Goal: Task Accomplishment & Management: Manage account settings

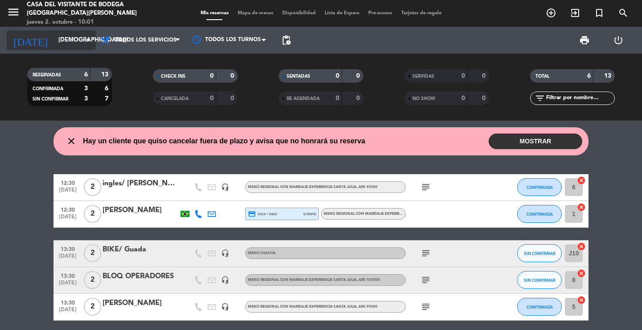
click at [54, 45] on input "[DEMOGRAPHIC_DATA][DATE]" at bounding box center [93, 40] width 79 height 16
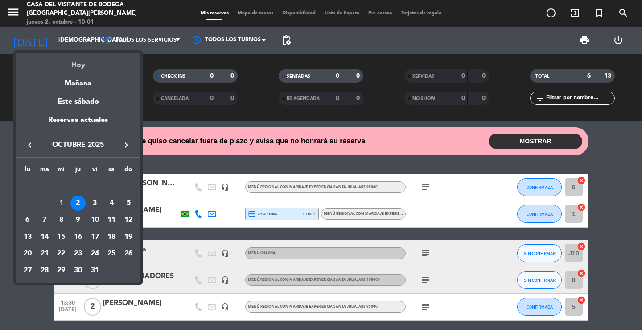
click at [70, 67] on div "Hoy" at bounding box center [78, 62] width 125 height 18
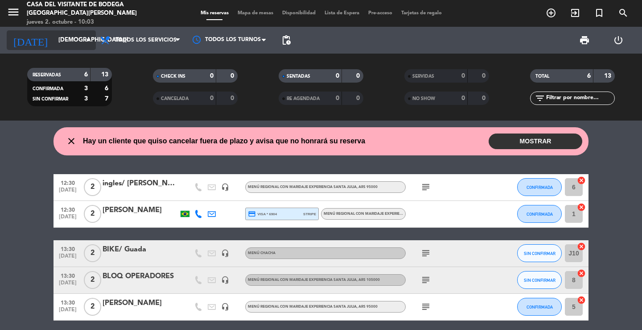
click at [64, 45] on input "[DEMOGRAPHIC_DATA][DATE]" at bounding box center [93, 40] width 79 height 16
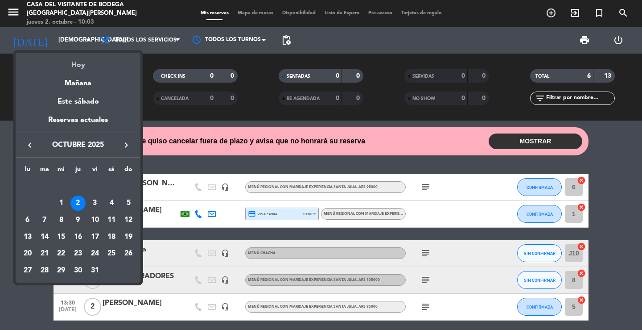
click at [76, 66] on div "Hoy" at bounding box center [78, 62] width 125 height 18
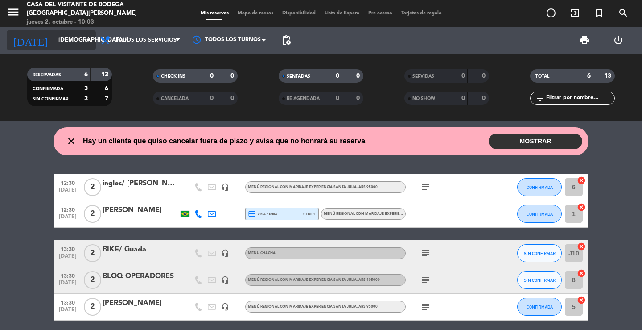
click at [72, 45] on input "[DEMOGRAPHIC_DATA][DATE]" at bounding box center [93, 40] width 79 height 16
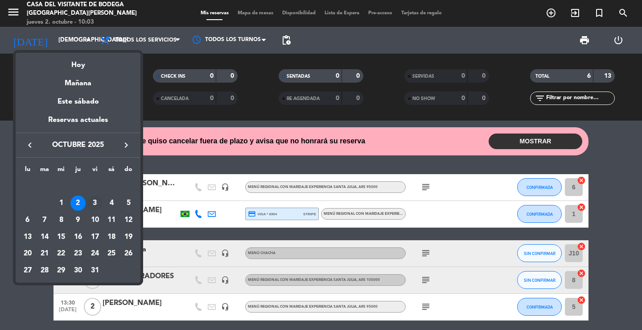
click at [96, 204] on div "3" at bounding box center [94, 202] width 15 height 15
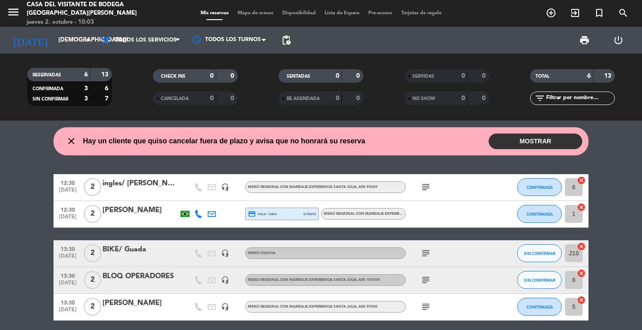
type input "[DATE]"
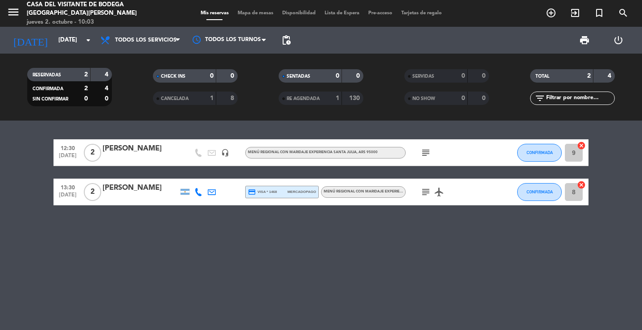
click at [138, 152] on div "[PERSON_NAME]" at bounding box center [141, 149] width 76 height 12
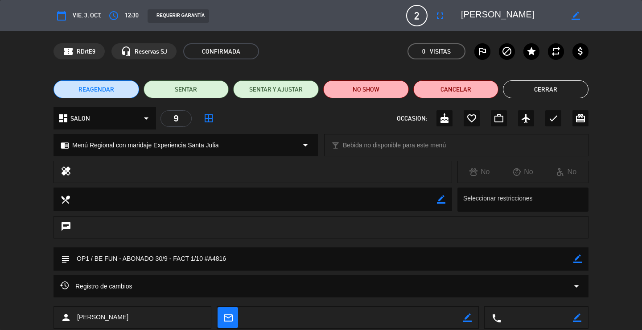
drag, startPoint x: 541, startPoint y: 96, endPoint x: 533, endPoint y: 99, distance: 8.5
click at [539, 96] on button "Cerrar" at bounding box center [546, 89] width 86 height 18
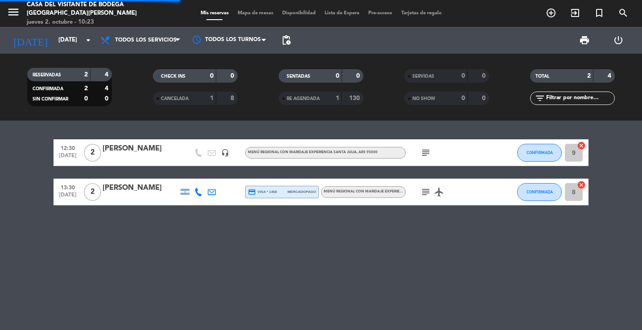
click at [12, 8] on icon "menu" at bounding box center [13, 11] width 13 height 13
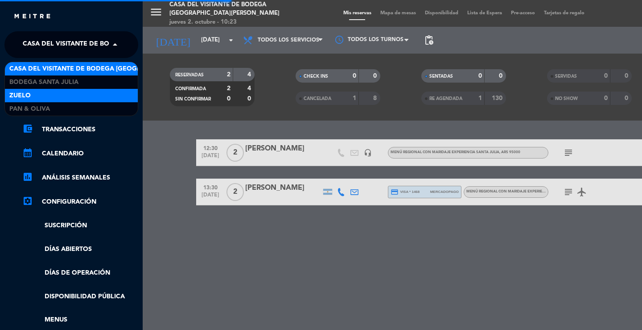
drag, startPoint x: 45, startPoint y: 46, endPoint x: 45, endPoint y: 92, distance: 45.5
click at [45, 48] on span "Casa del Visitante de Bodega [GEOGRAPHIC_DATA][PERSON_NAME]" at bounding box center [135, 44] width 224 height 19
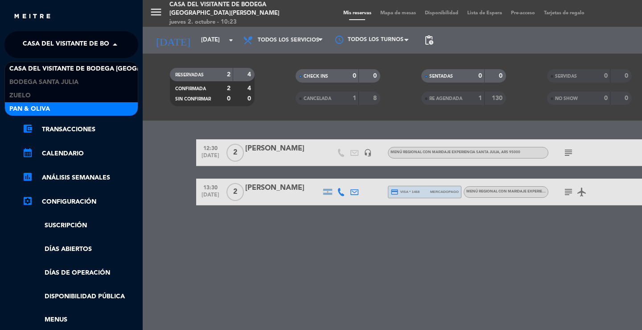
click at [44, 104] on span "Pan & Oliva" at bounding box center [29, 109] width 41 height 10
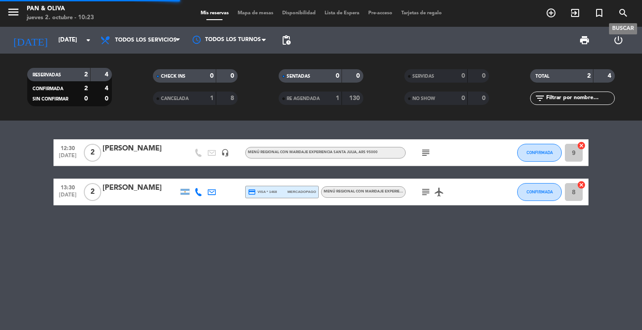
click at [628, 15] on icon "search" at bounding box center [623, 13] width 11 height 11
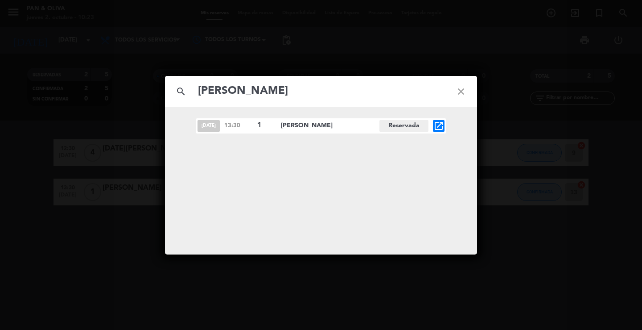
type input "[PERSON_NAME]"
click at [437, 128] on icon "open_in_new" at bounding box center [439, 125] width 11 height 11
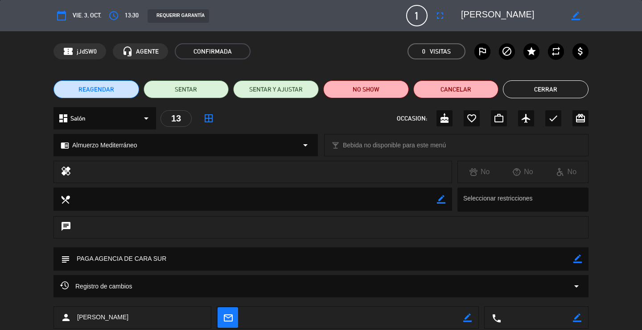
click at [525, 93] on button "Cerrar" at bounding box center [546, 89] width 86 height 18
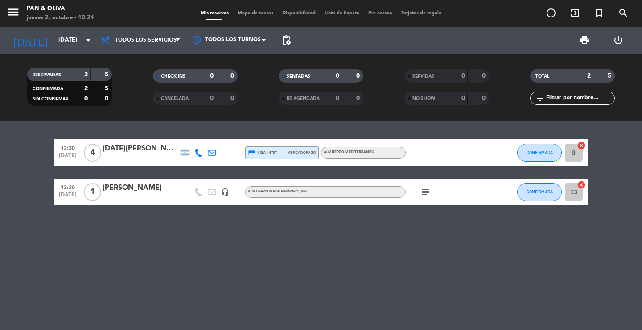
click at [125, 197] on div at bounding box center [141, 197] width 76 height 7
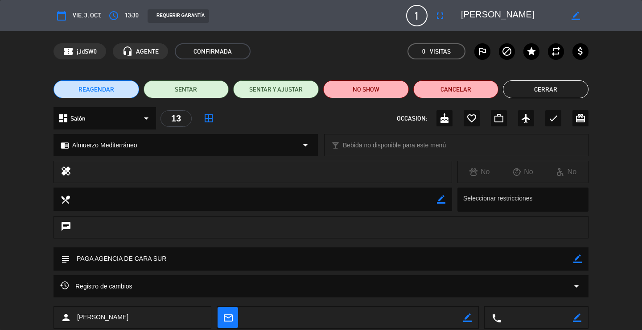
click at [574, 259] on icon "border_color" at bounding box center [578, 258] width 8 height 8
click at [529, 261] on textarea at bounding box center [322, 258] width 504 height 23
type textarea "PAGA AGENCIA DE CARA SUR - reconfirmada"
click at [579, 256] on icon at bounding box center [578, 258] width 8 height 8
drag, startPoint x: 542, startPoint y: 97, endPoint x: 369, endPoint y: 221, distance: 212.6
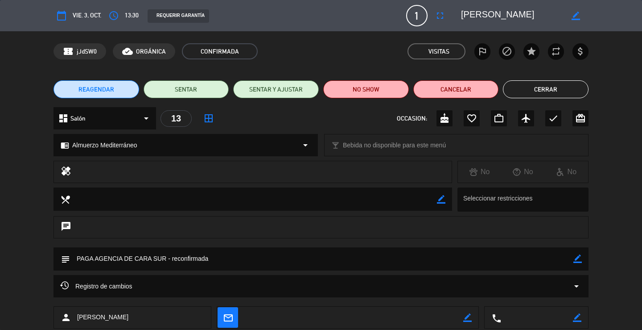
click at [541, 97] on button "Cerrar" at bounding box center [546, 89] width 86 height 18
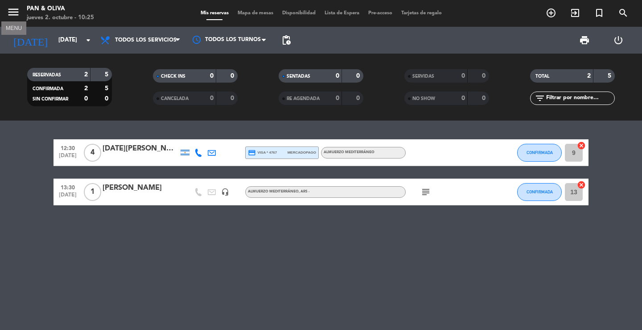
click at [13, 16] on icon "menu" at bounding box center [13, 11] width 13 height 13
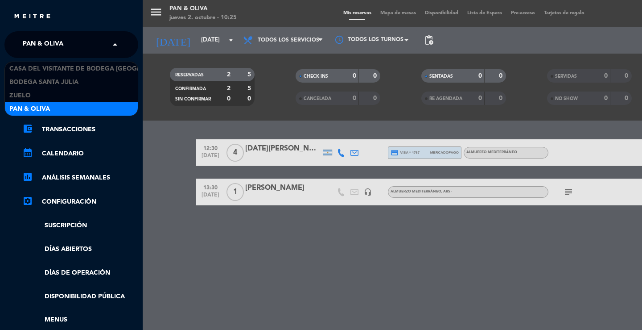
click at [47, 47] on span "Pan & Oliva" at bounding box center [43, 44] width 41 height 19
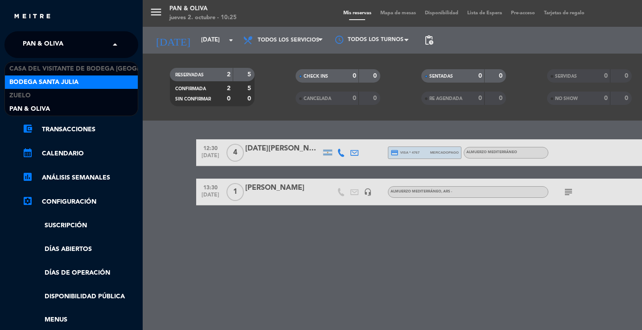
click at [49, 81] on span "Bodega Santa Julia" at bounding box center [43, 82] width 69 height 10
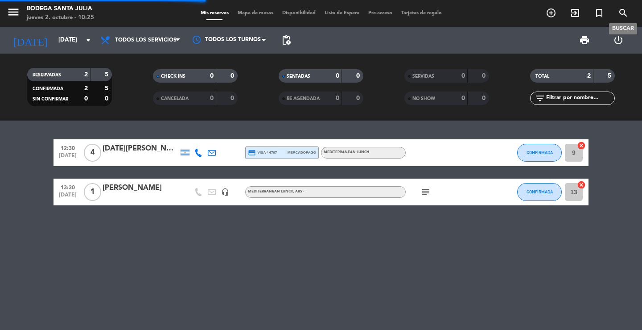
click at [622, 10] on icon "search" at bounding box center [623, 13] width 11 height 11
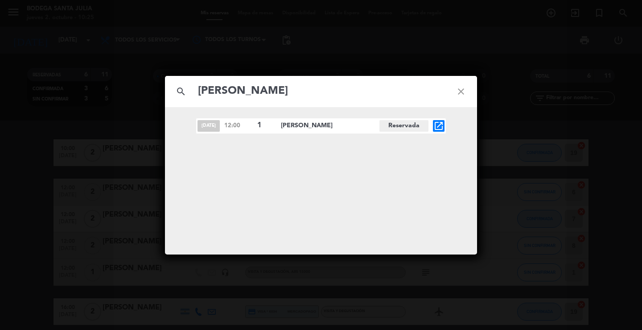
type input "[PERSON_NAME]"
click at [438, 119] on div "[DATE] 12:00 1 [PERSON_NAME][GEOGRAPHIC_DATA] open_in_new" at bounding box center [321, 125] width 250 height 15
click at [438, 124] on icon "open_in_new" at bounding box center [439, 125] width 11 height 11
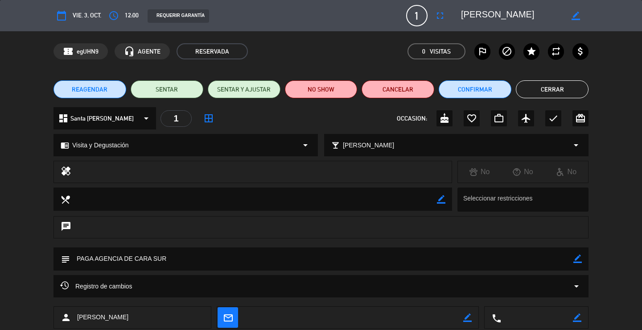
click at [568, 90] on button "Cerrar" at bounding box center [552, 89] width 73 height 18
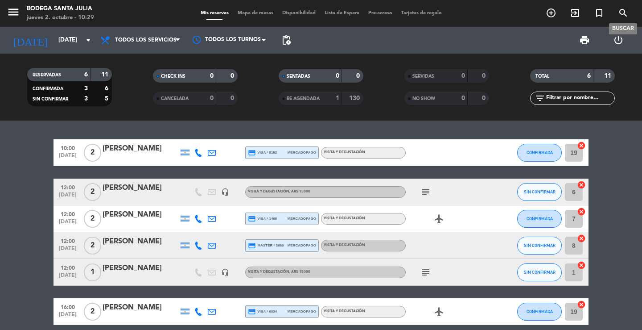
click at [624, 8] on icon "search" at bounding box center [623, 13] width 11 height 11
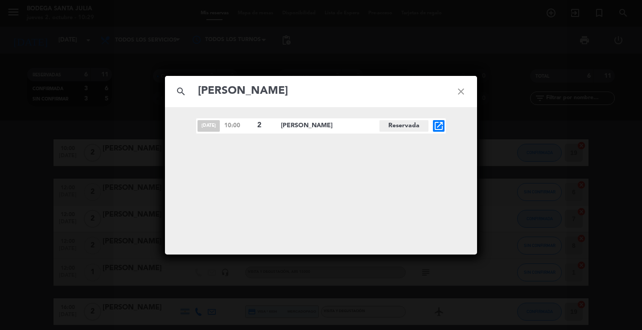
type input "[PERSON_NAME]"
click at [443, 126] on icon "open_in_new" at bounding box center [439, 125] width 11 height 11
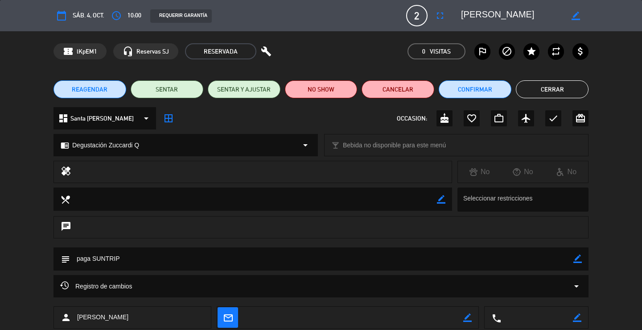
click at [568, 86] on button "Cerrar" at bounding box center [552, 89] width 73 height 18
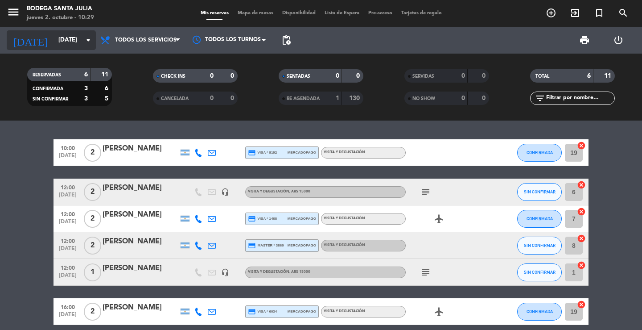
click at [73, 44] on input "[DATE]" at bounding box center [93, 40] width 79 height 16
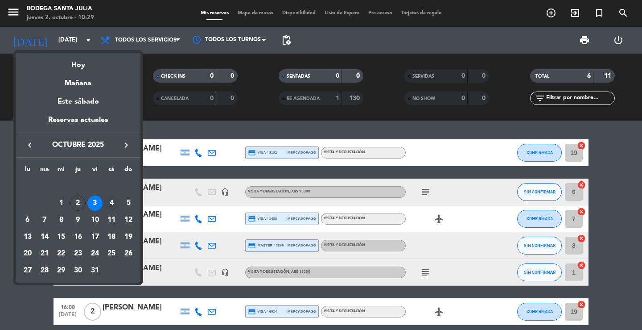
click at [110, 206] on div "4" at bounding box center [111, 202] width 15 height 15
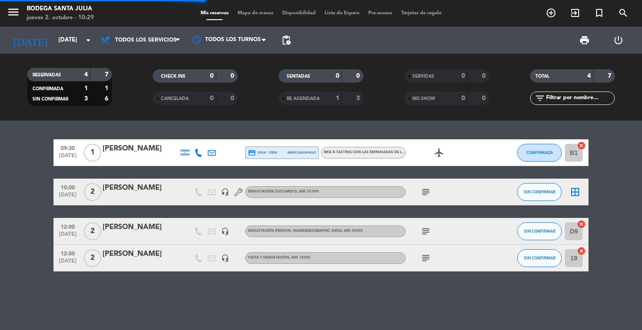
click at [174, 126] on div "09:30 [DATE] 1 [PERSON_NAME] credit_card visa * 2559 mercadopago Bike & Tasting…" at bounding box center [321, 224] width 642 height 209
click at [136, 198] on div at bounding box center [141, 197] width 76 height 7
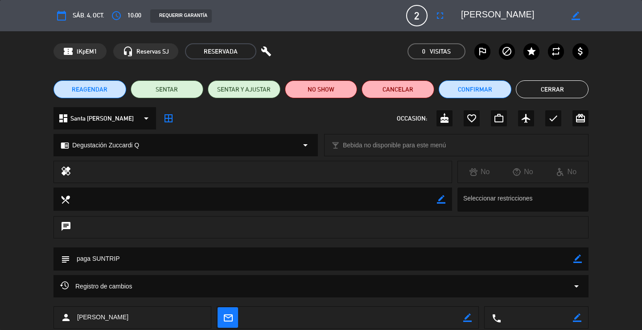
click at [577, 284] on icon "arrow_drop_down" at bounding box center [576, 286] width 11 height 11
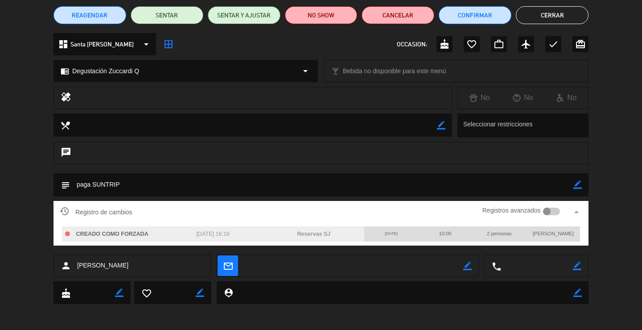
scroll to position [75, 0]
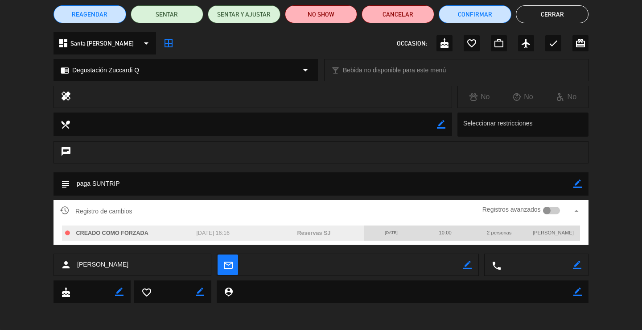
drag, startPoint x: 576, startPoint y: 211, endPoint x: 575, endPoint y: 207, distance: 4.5
click at [575, 211] on icon "arrow_drop_up" at bounding box center [576, 211] width 11 height 11
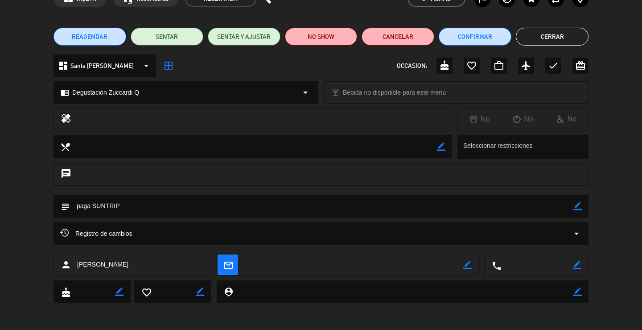
scroll to position [0, 0]
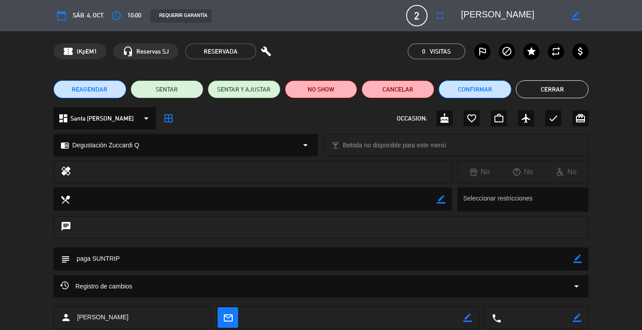
click at [550, 90] on button "Cerrar" at bounding box center [552, 89] width 73 height 18
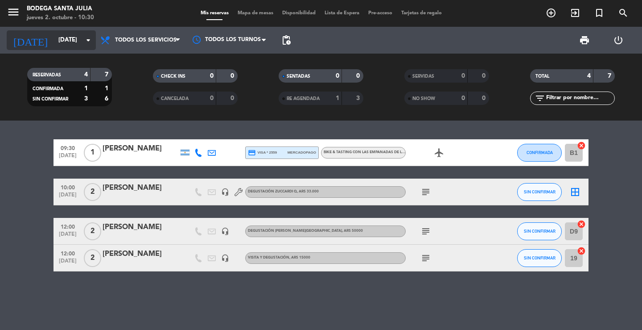
click at [62, 45] on input "[DATE]" at bounding box center [93, 40] width 79 height 16
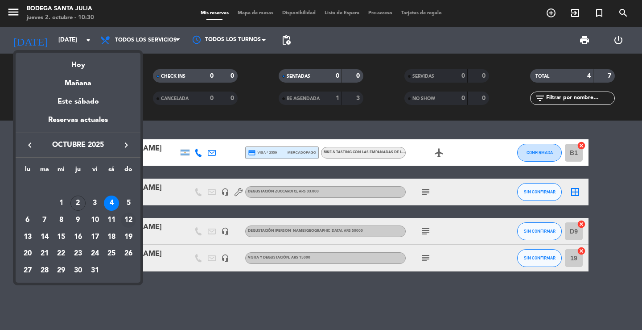
click at [133, 218] on div "12" at bounding box center [128, 219] width 15 height 15
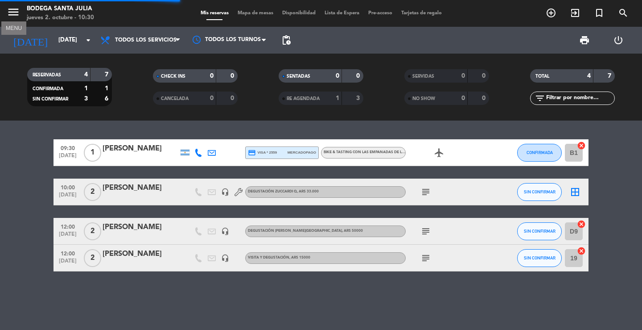
click at [16, 14] on icon "menu" at bounding box center [13, 11] width 13 height 13
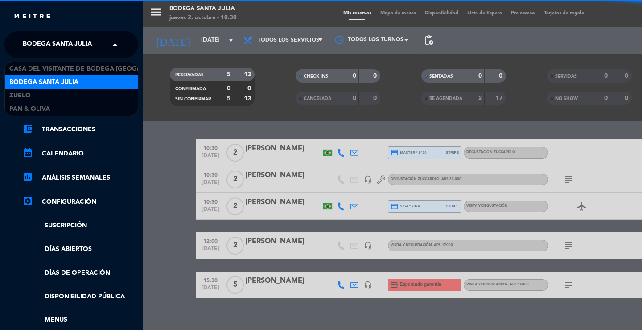
click at [39, 46] on span "Bodega Santa Julia" at bounding box center [57, 44] width 69 height 19
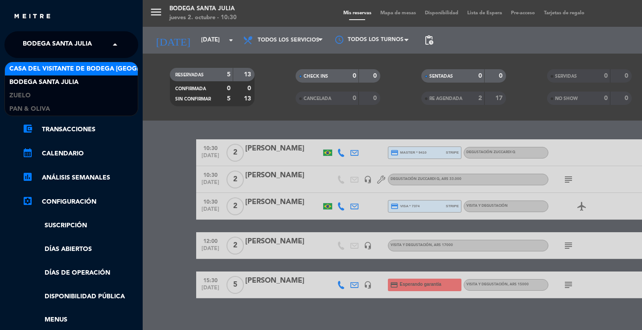
click at [33, 67] on span "Casa del Visitante de Bodega [GEOGRAPHIC_DATA][PERSON_NAME]" at bounding box center [121, 69] width 224 height 10
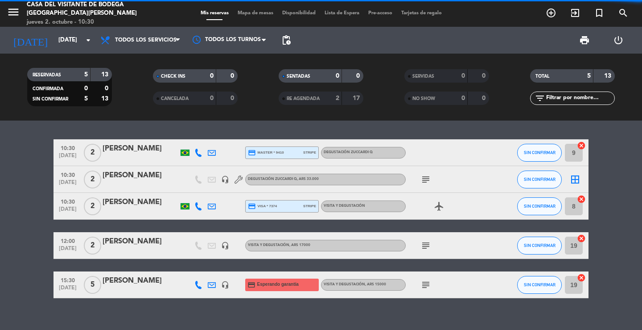
click at [174, 116] on div "RESERVADAS 5 13 CONFIRMADA 0 0 SIN CONFIRMAR 5 13 CHECK INS 0 0 CANCELADA 0 0 S…" at bounding box center [321, 87] width 642 height 67
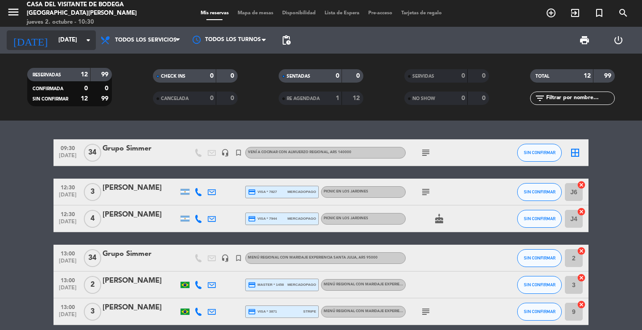
click at [55, 42] on input "[DATE]" at bounding box center [93, 40] width 79 height 16
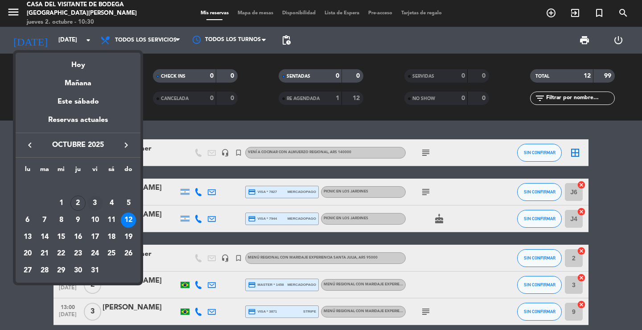
click at [97, 201] on div "3" at bounding box center [94, 202] width 15 height 15
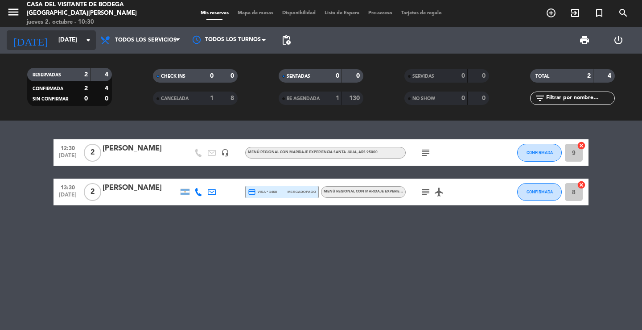
click at [73, 42] on input "[DATE]" at bounding box center [93, 40] width 79 height 16
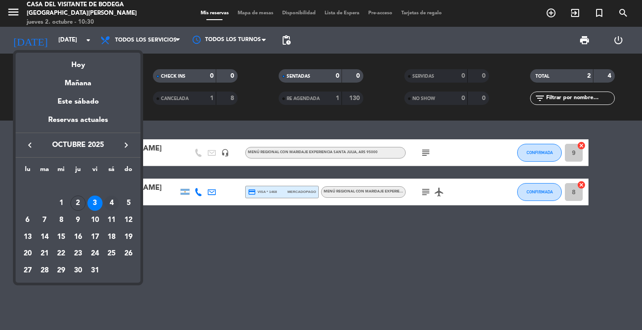
click at [112, 204] on div "4" at bounding box center [111, 202] width 15 height 15
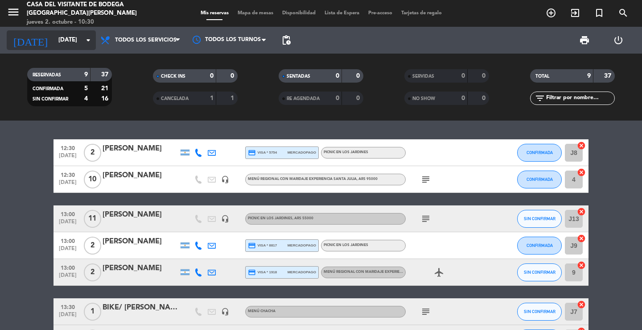
click at [73, 48] on input "[DATE]" at bounding box center [93, 40] width 79 height 16
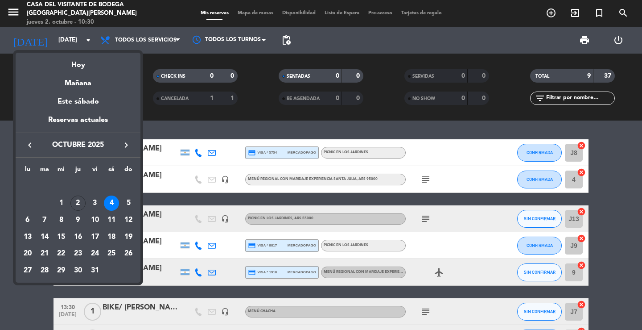
drag, startPoint x: 131, startPoint y: 205, endPoint x: 91, endPoint y: 147, distance: 70.0
click at [130, 205] on div "5" at bounding box center [128, 202] width 15 height 15
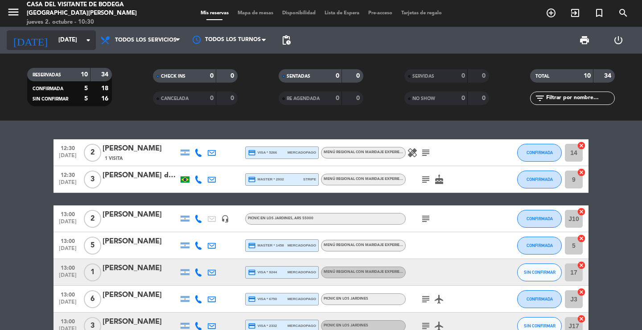
click at [54, 37] on input "[DATE]" at bounding box center [93, 40] width 79 height 16
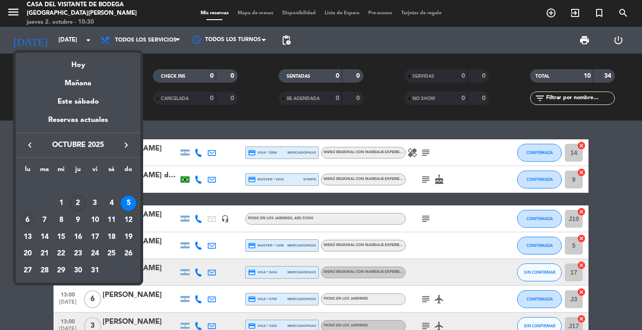
click at [29, 219] on div "6" at bounding box center [27, 219] width 15 height 15
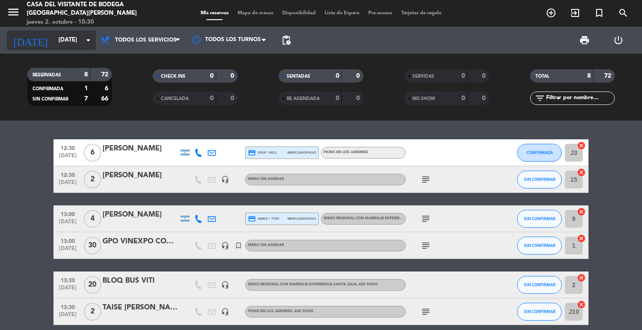
click at [65, 39] on input "[DATE]" at bounding box center [93, 40] width 79 height 16
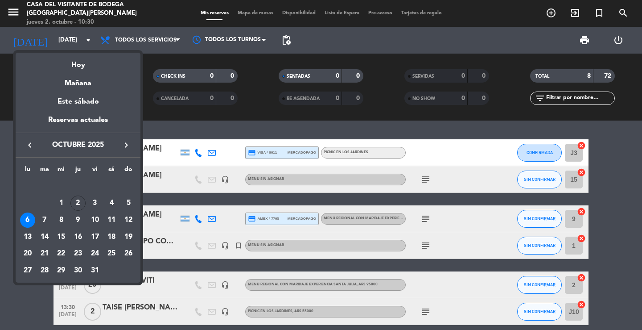
click at [44, 220] on div "7" at bounding box center [44, 219] width 15 height 15
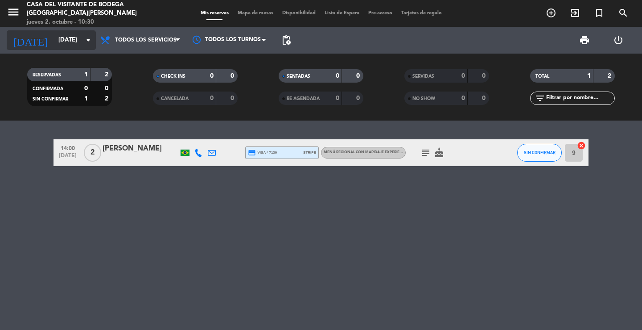
click at [58, 43] on input "[DATE]" at bounding box center [93, 40] width 79 height 16
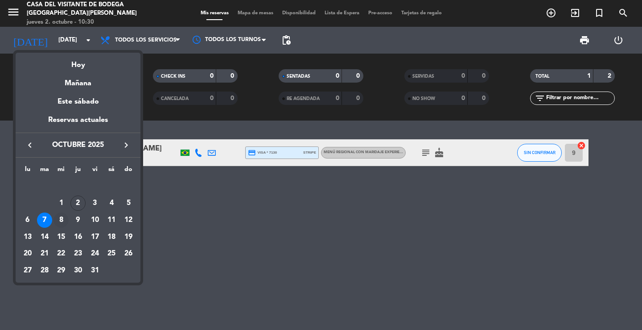
click at [64, 217] on div "8" at bounding box center [61, 219] width 15 height 15
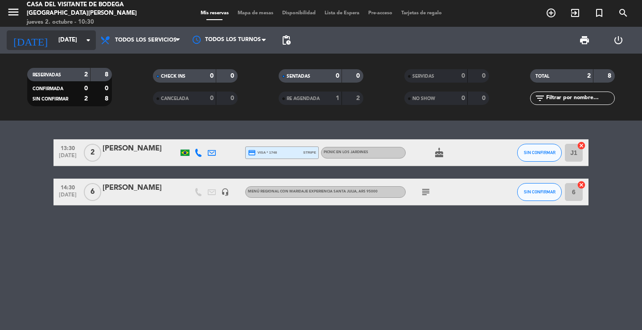
click at [69, 49] on div "[DATE] [DATE] arrow_drop_down" at bounding box center [51, 40] width 89 height 20
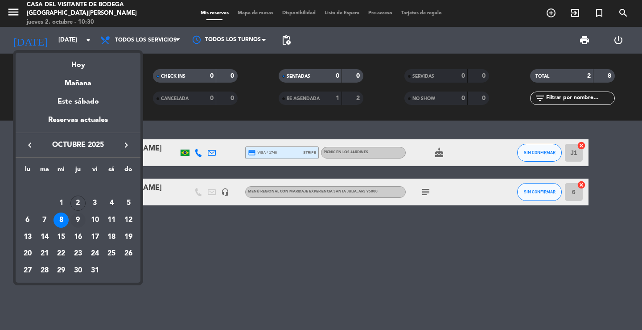
click at [77, 217] on div "9" at bounding box center [77, 219] width 15 height 15
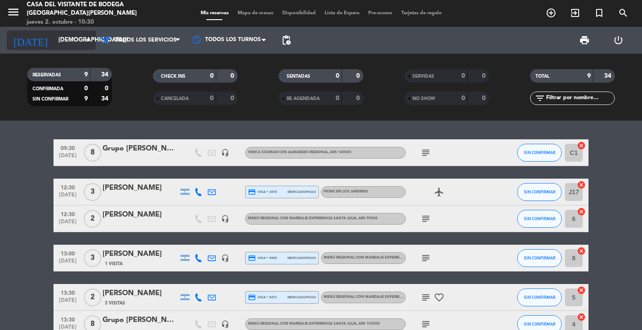
click at [57, 44] on input "[DEMOGRAPHIC_DATA][DATE]" at bounding box center [93, 40] width 79 height 16
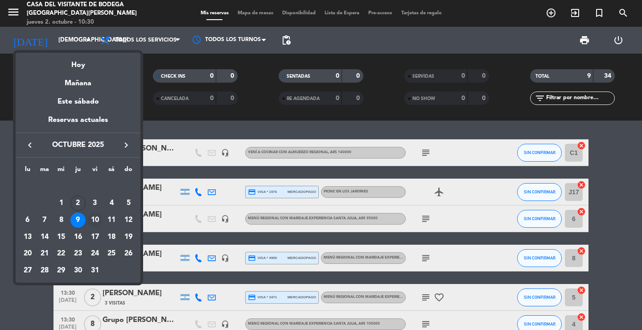
click at [94, 219] on div "10" at bounding box center [94, 219] width 15 height 15
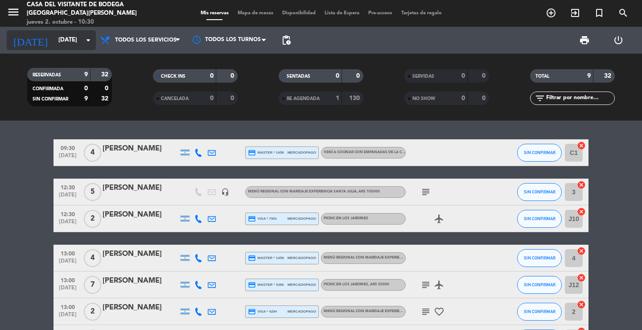
click at [85, 39] on icon "arrow_drop_down" at bounding box center [88, 40] width 11 height 11
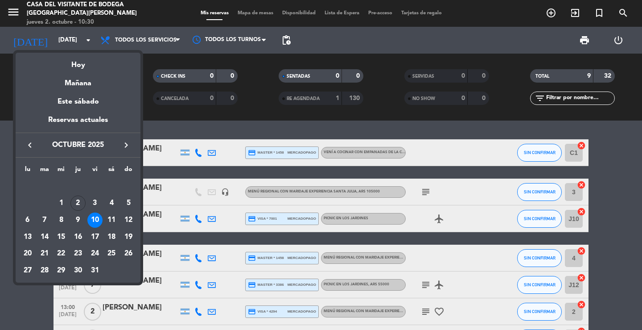
click at [113, 224] on div "11" at bounding box center [111, 219] width 15 height 15
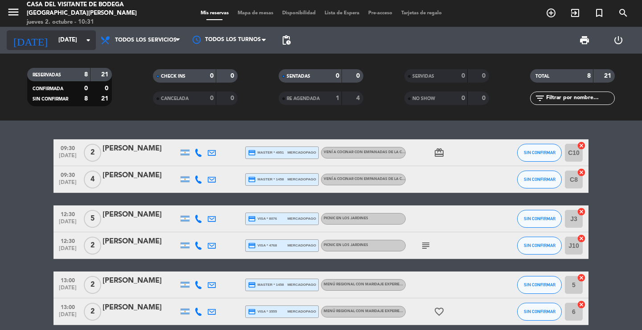
click at [74, 44] on input "[DATE]" at bounding box center [93, 40] width 79 height 16
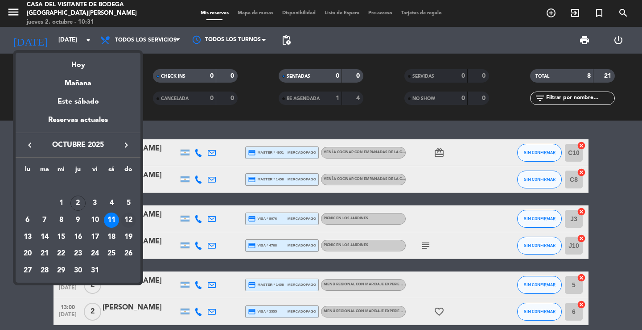
click at [133, 218] on div "12" at bounding box center [128, 219] width 15 height 15
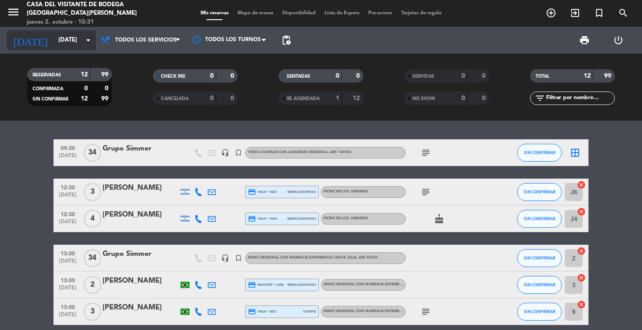
click at [85, 41] on icon "arrow_drop_down" at bounding box center [88, 40] width 11 height 11
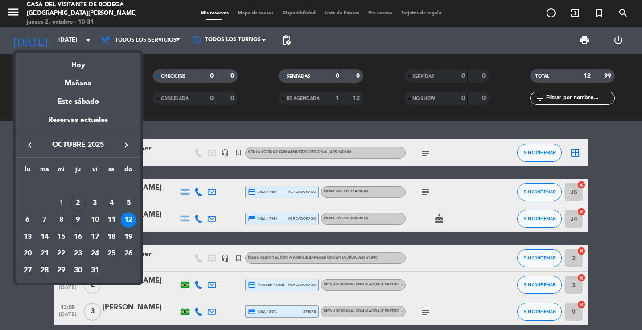
click at [81, 219] on div "9" at bounding box center [77, 219] width 15 height 15
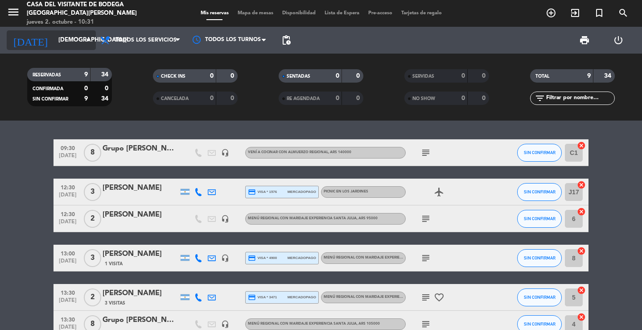
click at [70, 40] on input "[DEMOGRAPHIC_DATA][DATE]" at bounding box center [93, 40] width 79 height 16
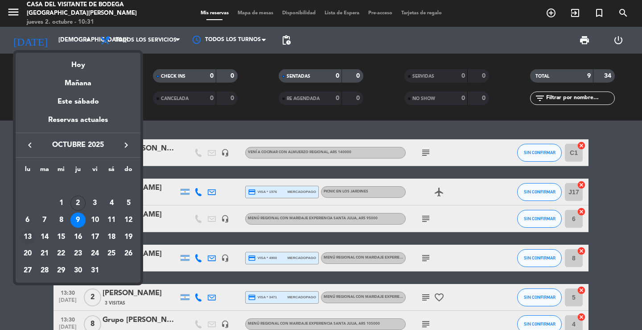
click at [31, 233] on div "13" at bounding box center [27, 236] width 15 height 15
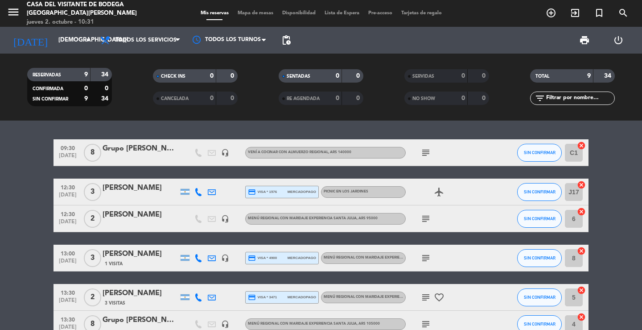
type input "[DATE]"
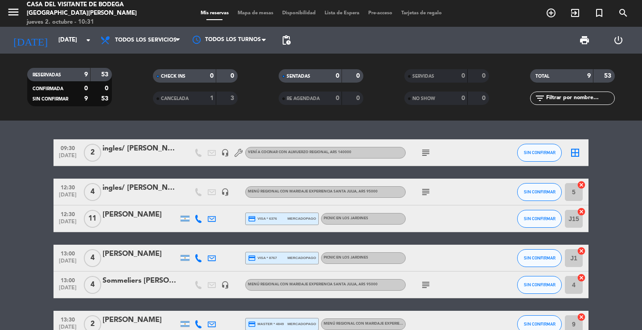
click at [226, 131] on div "09:30 [DATE] 2 ingles/ [PERSON_NAME] headset_mic Vení a cocinar con Almuerzo Re…" at bounding box center [321, 224] width 642 height 209
click at [551, 13] on icon "add_circle_outline" at bounding box center [551, 13] width 11 height 11
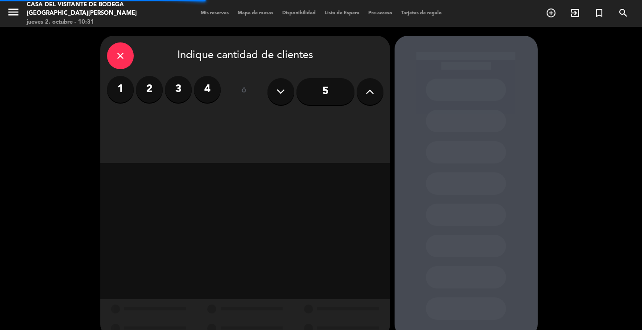
drag, startPoint x: 200, startPoint y: 92, endPoint x: 201, endPoint y: 97, distance: 4.5
click at [200, 92] on label "4" at bounding box center [207, 89] width 27 height 27
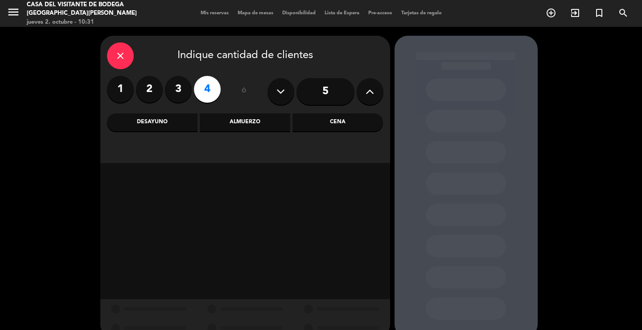
click at [182, 90] on label "3" at bounding box center [178, 89] width 27 height 27
click at [244, 127] on div "Almuerzo" at bounding box center [245, 122] width 91 height 18
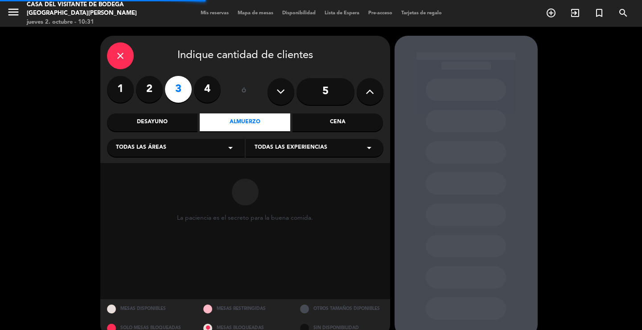
click at [167, 131] on div "close Indique cantidad de clientes 1 2 3 4 ó 5 Desayuno Almuerzo Cena Todas las…" at bounding box center [245, 99] width 290 height 127
click at [165, 120] on div "Desayuno" at bounding box center [152, 122] width 91 height 18
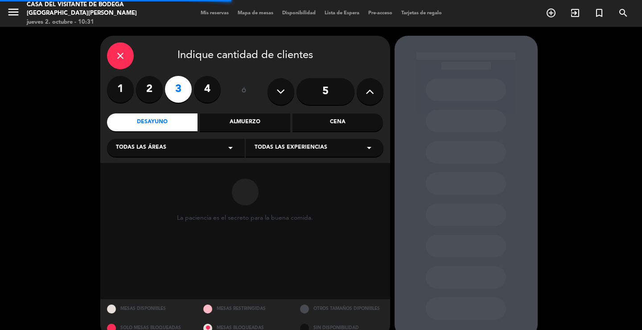
click at [170, 147] on div "Todas las áreas arrow_drop_down" at bounding box center [176, 148] width 138 height 18
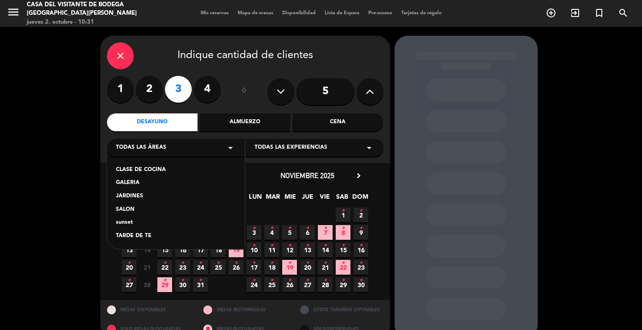
click at [163, 170] on div "CLASE DE COCINA" at bounding box center [176, 169] width 120 height 9
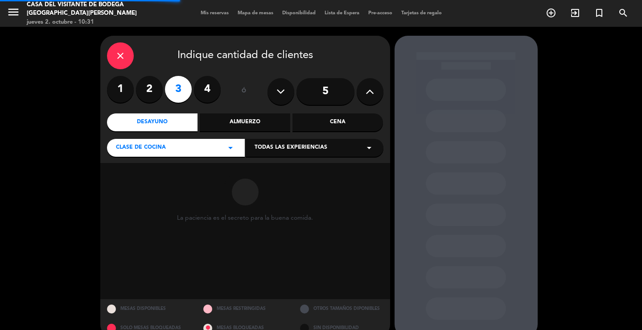
click at [299, 151] on span "Todas las experiencias" at bounding box center [291, 147] width 73 height 9
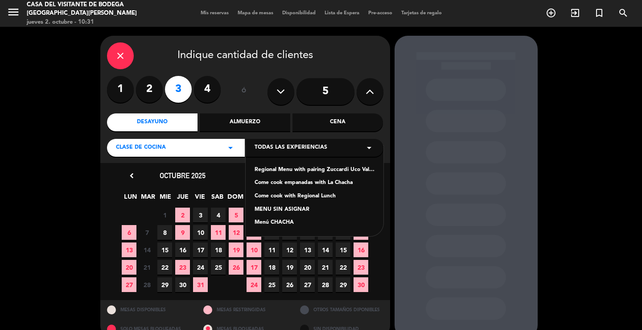
click at [288, 194] on div "Come cook with Regional Lunch" at bounding box center [315, 196] width 120 height 9
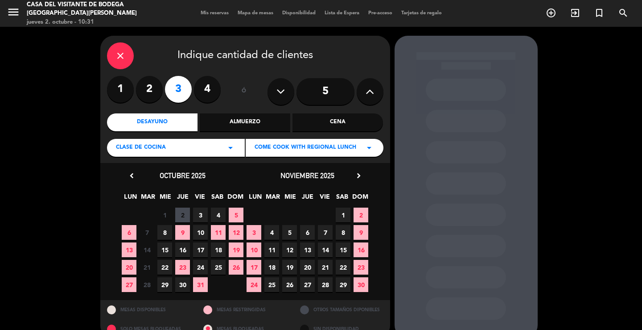
click at [132, 247] on span "13" at bounding box center [129, 249] width 15 height 15
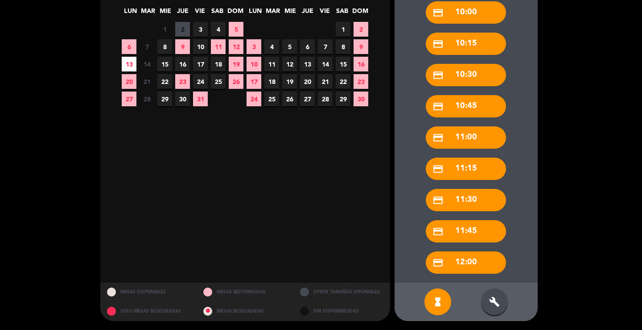
click at [499, 291] on div "build" at bounding box center [494, 301] width 27 height 27
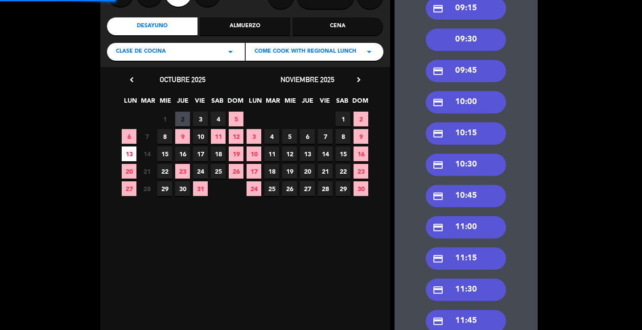
scroll to position [0, 0]
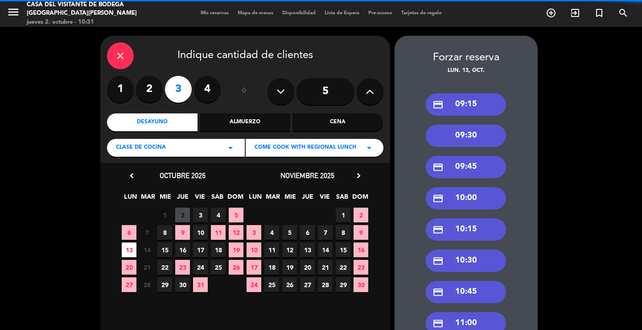
drag, startPoint x: 465, startPoint y: 139, endPoint x: 340, endPoint y: 155, distance: 125.9
click at [465, 139] on div "09:30" at bounding box center [466, 135] width 80 height 22
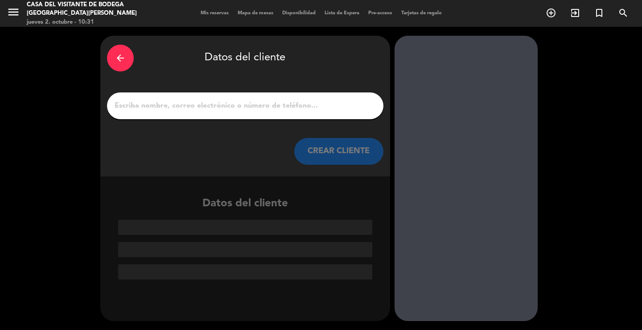
click at [286, 110] on input "1" at bounding box center [245, 105] width 263 height 12
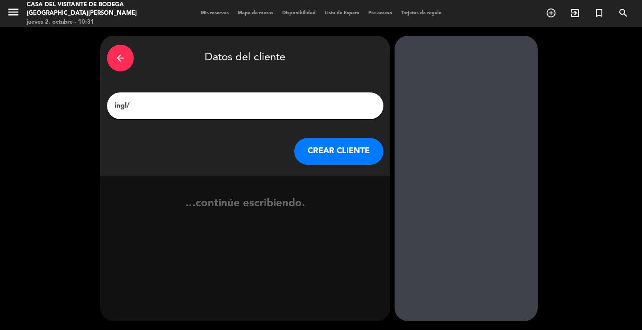
paste input "[PERSON_NAME]"
type input "ingl/[PERSON_NAME]"
click at [323, 145] on button "CREAR CLIENTE" at bounding box center [338, 151] width 89 height 27
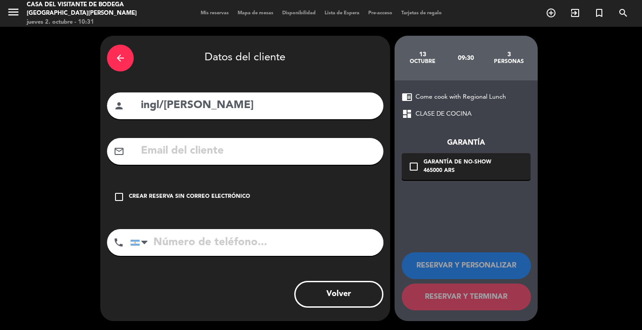
click at [244, 198] on div "Crear reserva sin correo electrónico" at bounding box center [189, 196] width 121 height 9
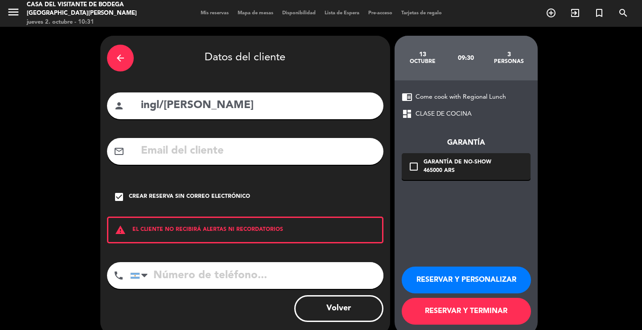
click at [488, 286] on button "RESERVAR Y PERSONALIZAR" at bounding box center [466, 279] width 129 height 27
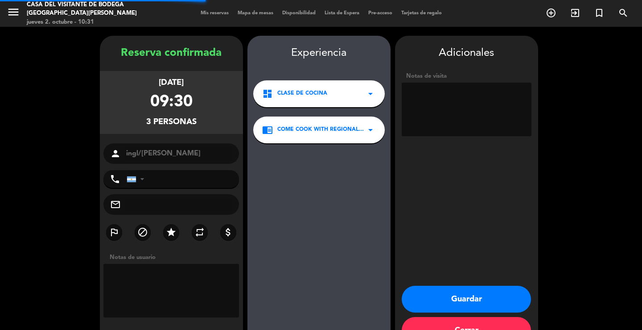
scroll to position [27, 0]
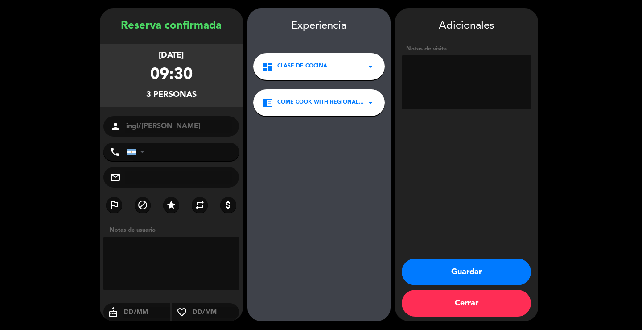
click at [442, 88] on textarea at bounding box center [467, 82] width 130 height 54
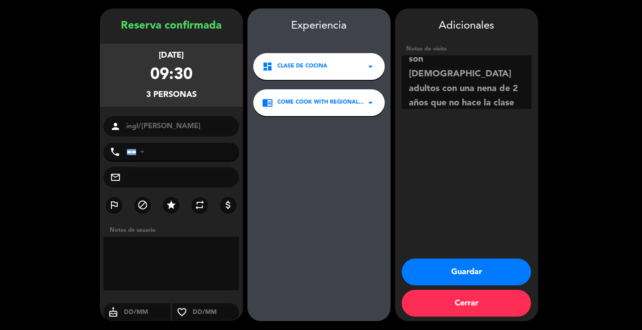
scroll to position [21, 0]
type textarea "son [DEMOGRAPHIC_DATA] adultos con una nena de 2 años que no hace la clase sola…"
click at [482, 270] on button "Guardar" at bounding box center [466, 271] width 129 height 27
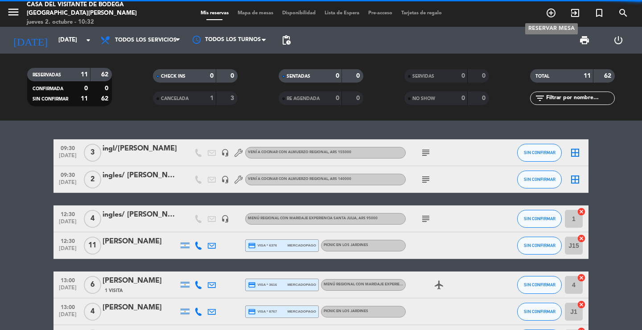
click at [554, 17] on icon "add_circle_outline" at bounding box center [551, 13] width 11 height 11
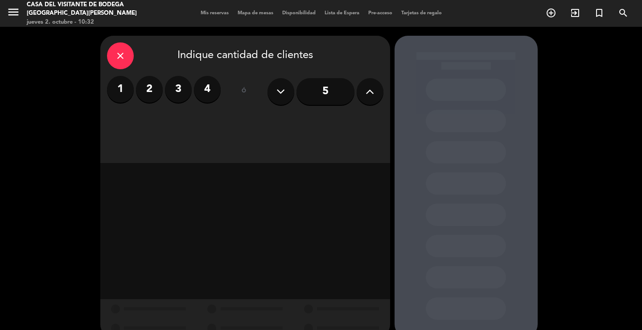
click at [213, 91] on label "4" at bounding box center [207, 89] width 27 height 27
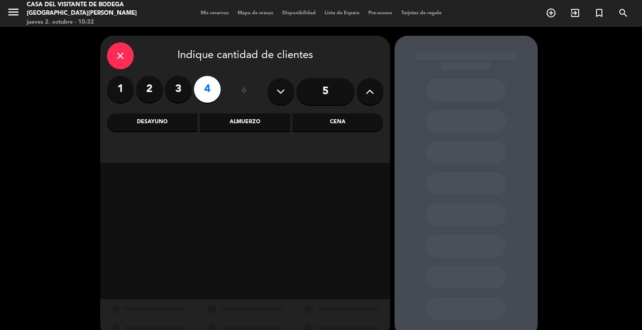
click at [219, 123] on div "Almuerzo" at bounding box center [245, 122] width 91 height 18
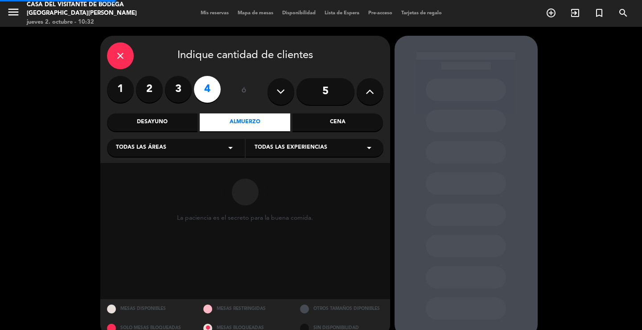
click at [180, 146] on div "Todas las áreas arrow_drop_down" at bounding box center [176, 148] width 138 height 18
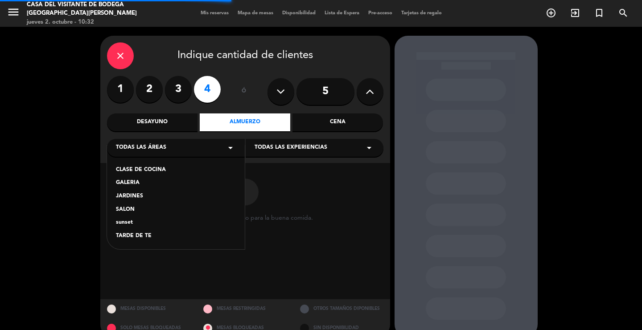
click at [132, 208] on div "SALON" at bounding box center [176, 209] width 120 height 9
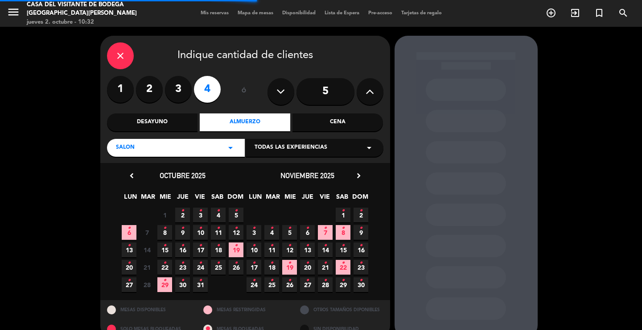
click at [290, 150] on span "Todas las experiencias" at bounding box center [291, 147] width 73 height 9
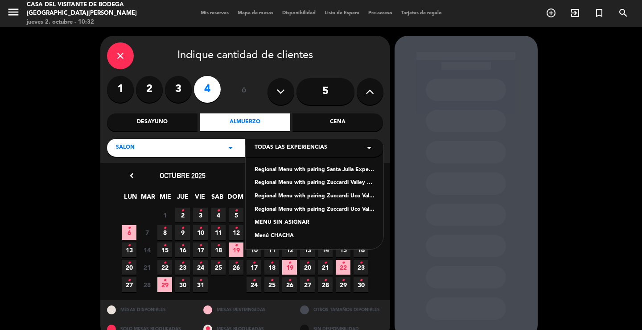
click at [287, 169] on div "Regional Menu with pairing Santa Julia Experience" at bounding box center [315, 169] width 120 height 9
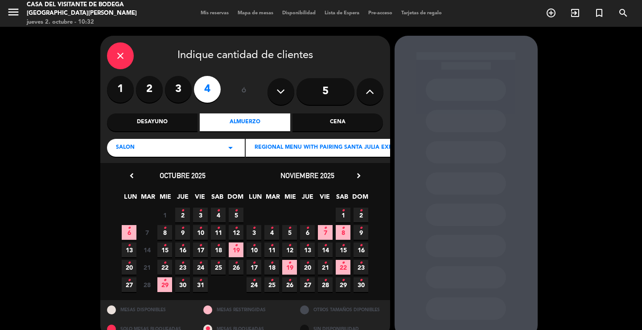
drag, startPoint x: 126, startPoint y: 248, endPoint x: 222, endPoint y: 234, distance: 97.0
click at [126, 249] on span "13 •" at bounding box center [129, 249] width 15 height 15
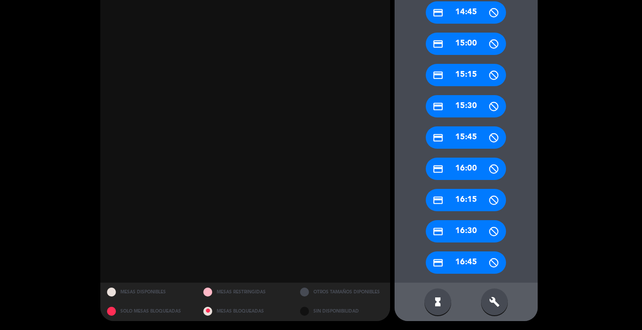
click at [493, 293] on div "build" at bounding box center [494, 301] width 27 height 27
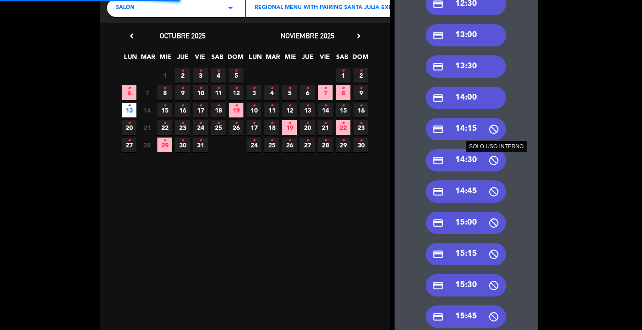
scroll to position [51, 0]
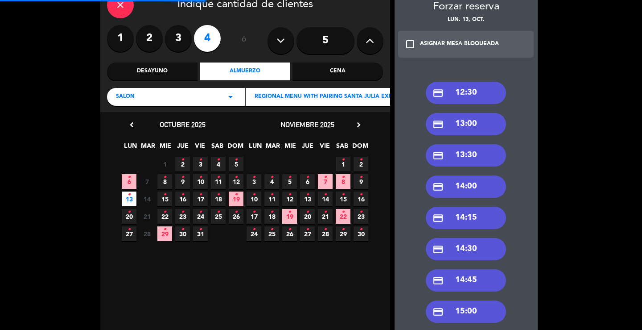
drag, startPoint x: 487, startPoint y: 155, endPoint x: 471, endPoint y: 156, distance: 15.7
click at [485, 154] on div "credit_card 13:30" at bounding box center [466, 155] width 80 height 22
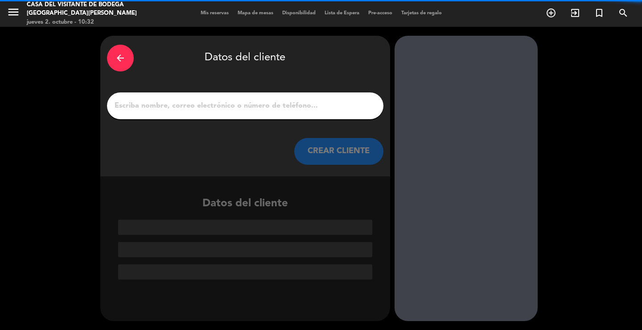
scroll to position [0, 0]
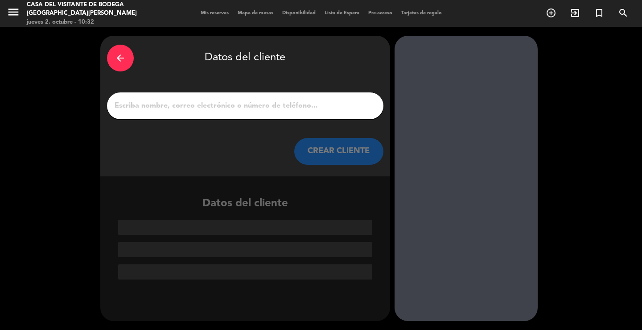
click at [291, 107] on input "1" at bounding box center [245, 105] width 263 height 12
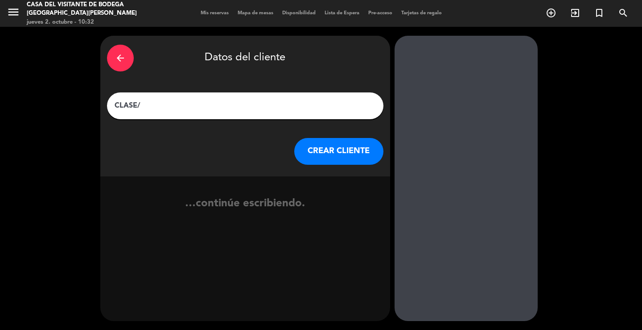
paste input "[PERSON_NAME]"
type input "CLASE/ [PERSON_NAME]"
click at [360, 154] on button "CREAR CLIENTE" at bounding box center [338, 151] width 89 height 27
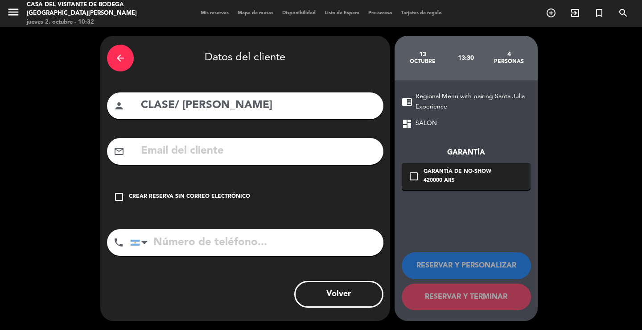
click at [200, 193] on div "Crear reserva sin correo electrónico" at bounding box center [189, 196] width 121 height 9
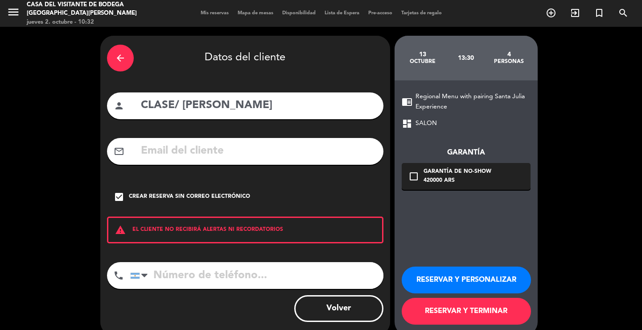
click at [492, 287] on button "RESERVAR Y PERSONALIZAR" at bounding box center [466, 279] width 129 height 27
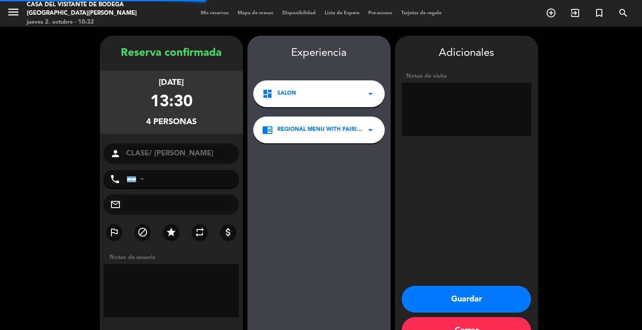
scroll to position [27, 0]
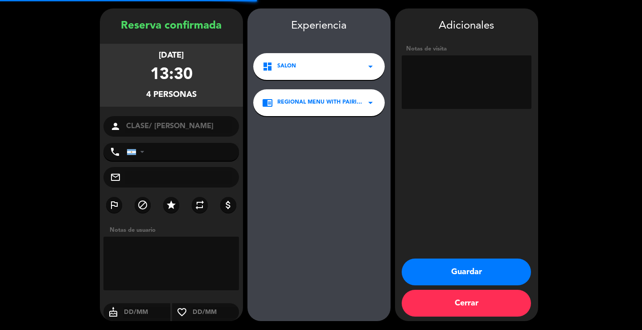
click at [465, 105] on textarea at bounding box center [467, 82] width 130 height 54
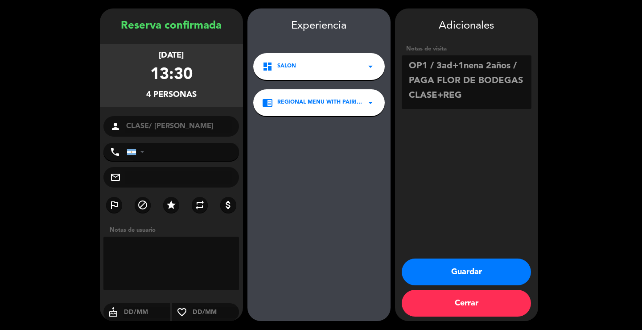
type textarea "OP1 / 3ad+1nena 2años / PAGA FLOR DE BODEGAS CLASE+REG"
click at [471, 268] on button "Guardar" at bounding box center [466, 271] width 129 height 27
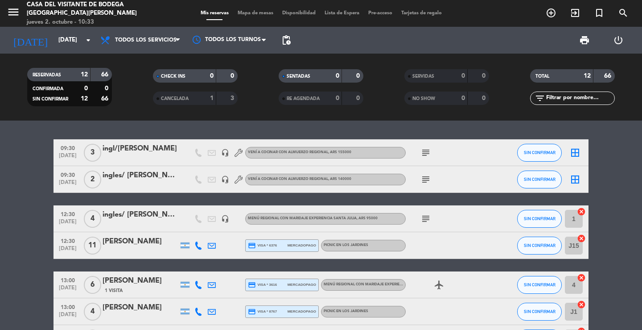
click at [128, 132] on div "09:30 [DATE] 3 ingl/[PERSON_NAME] headset_mic Vení a cocinar con Almuerzo Regio…" at bounding box center [321, 224] width 642 height 209
click at [12, 17] on icon "menu" at bounding box center [13, 11] width 13 height 13
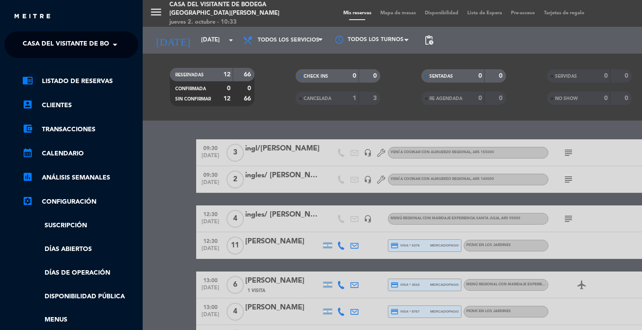
click at [55, 45] on span "Casa del Visitante de Bodega [GEOGRAPHIC_DATA][PERSON_NAME]" at bounding box center [135, 44] width 224 height 19
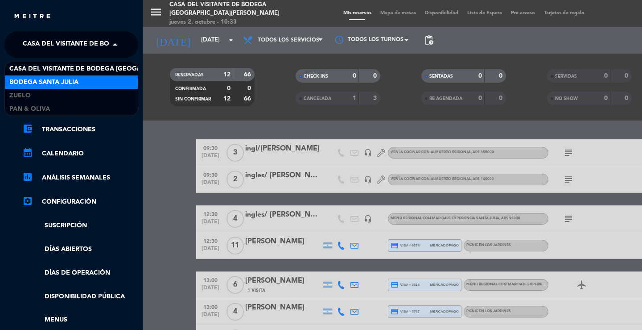
click at [46, 81] on span "Bodega Santa Julia" at bounding box center [43, 82] width 69 height 10
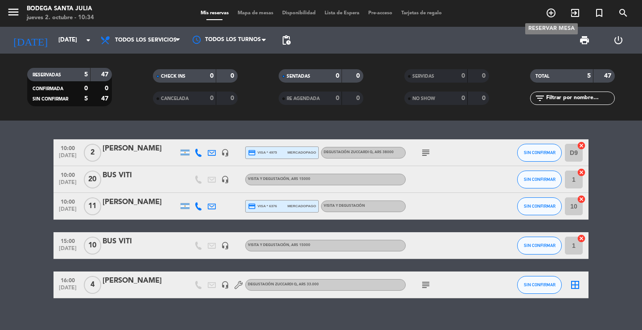
click at [554, 13] on icon "add_circle_outline" at bounding box center [551, 13] width 11 height 11
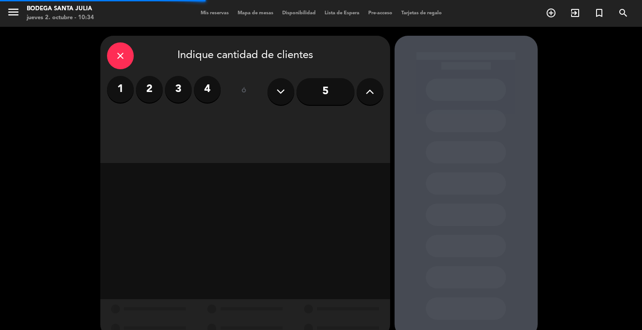
click at [368, 89] on icon at bounding box center [370, 91] width 8 height 13
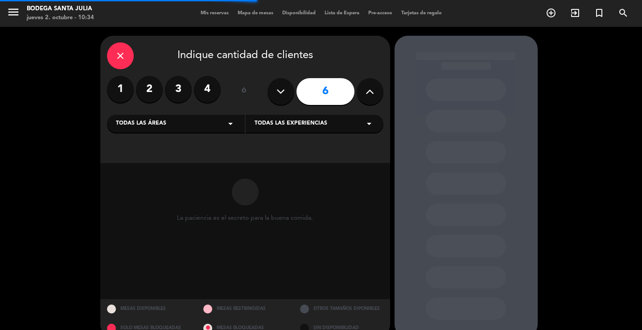
click at [222, 122] on div "Todas las áreas arrow_drop_down" at bounding box center [176, 124] width 138 height 18
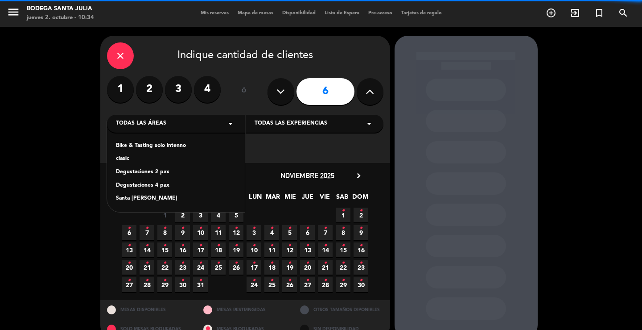
click at [122, 200] on div "Santa [PERSON_NAME]" at bounding box center [176, 198] width 120 height 9
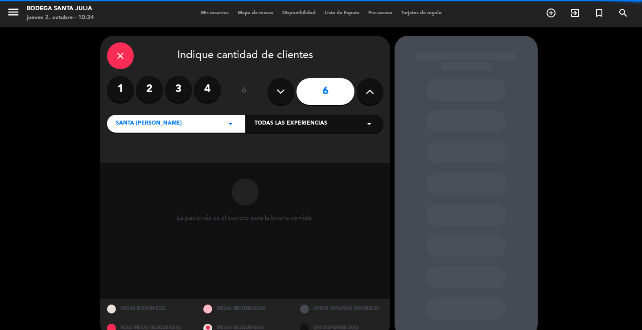
click at [302, 127] on span "Todas las experiencias" at bounding box center [291, 123] width 73 height 9
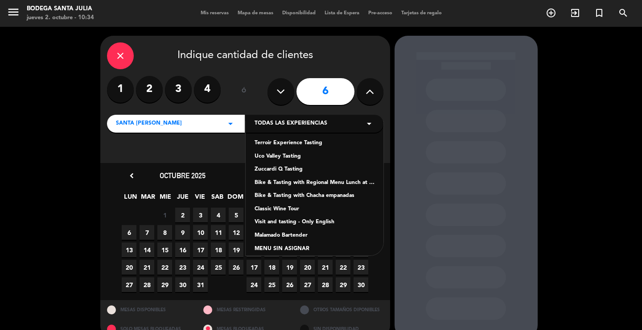
scroll to position [36, 0]
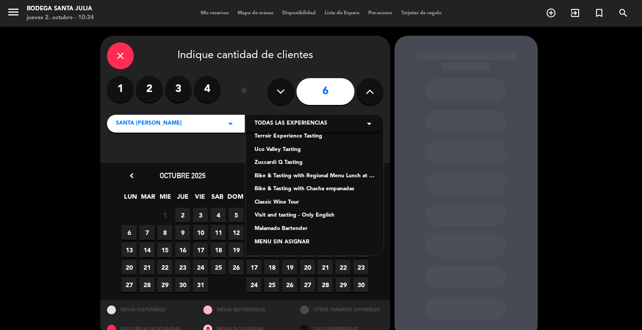
click at [285, 217] on div "Visit and tasting - Only English" at bounding box center [315, 215] width 120 height 9
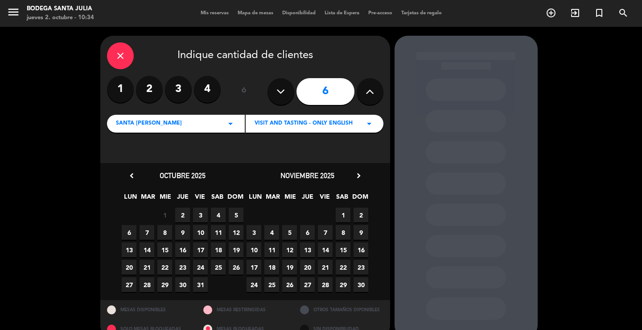
click at [131, 252] on span "13" at bounding box center [129, 249] width 15 height 15
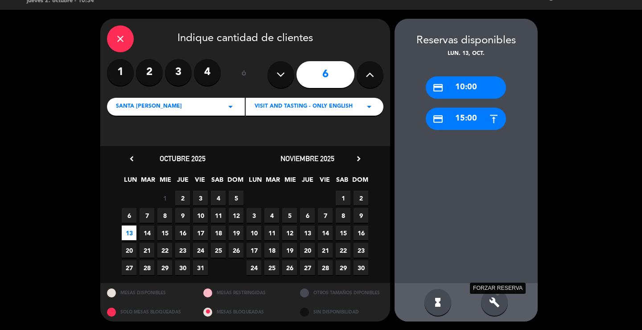
click at [492, 301] on icon "build" at bounding box center [494, 302] width 11 height 11
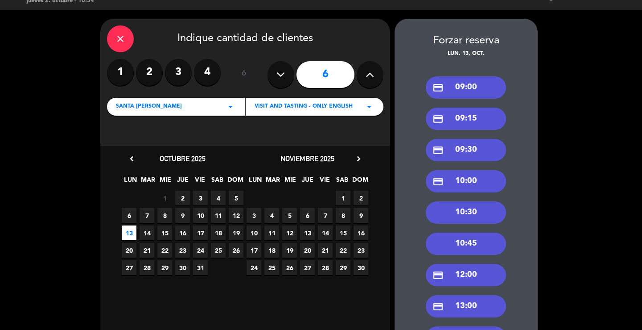
drag, startPoint x: 475, startPoint y: 271, endPoint x: 468, endPoint y: 271, distance: 6.7
click at [475, 271] on div "credit_card 12:00" at bounding box center [466, 275] width 80 height 22
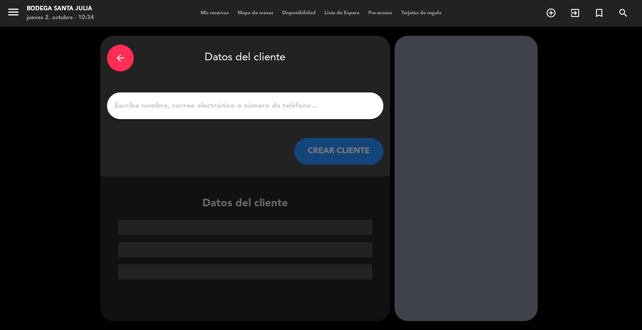
scroll to position [0, 0]
click at [190, 106] on input "1" at bounding box center [245, 105] width 263 height 12
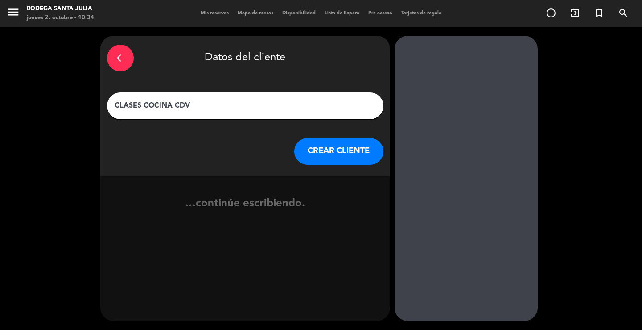
type input "CLASES COCINA CDV"
click at [343, 148] on button "CREAR CLIENTE" at bounding box center [338, 151] width 89 height 27
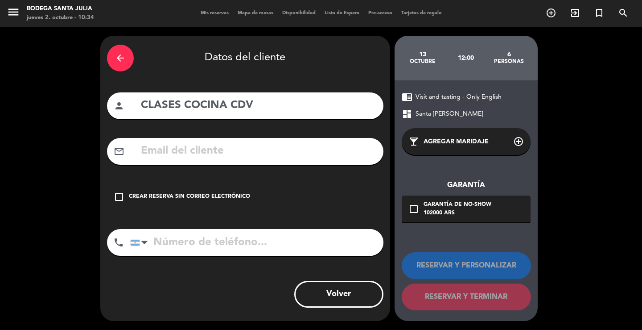
click at [201, 193] on div "Crear reserva sin correo electrónico" at bounding box center [189, 196] width 121 height 9
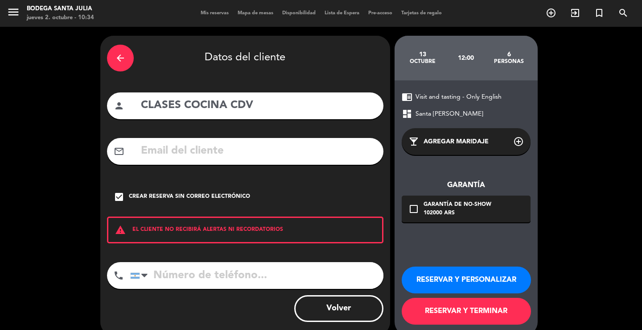
click at [522, 285] on button "RESERVAR Y PERSONALIZAR" at bounding box center [466, 279] width 129 height 27
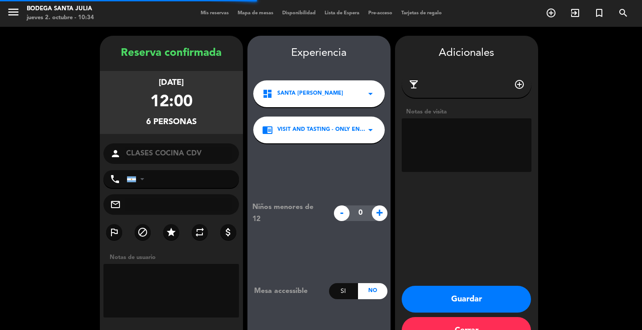
scroll to position [27, 0]
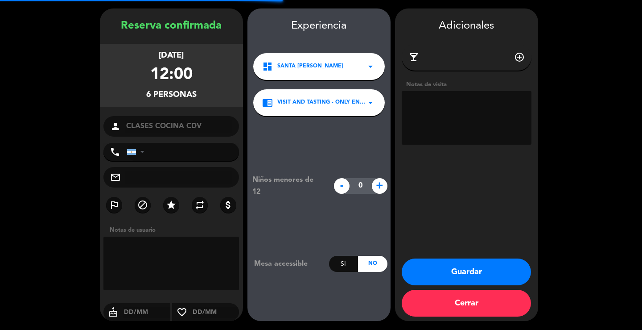
click at [449, 107] on textarea at bounding box center [467, 118] width 130 height 54
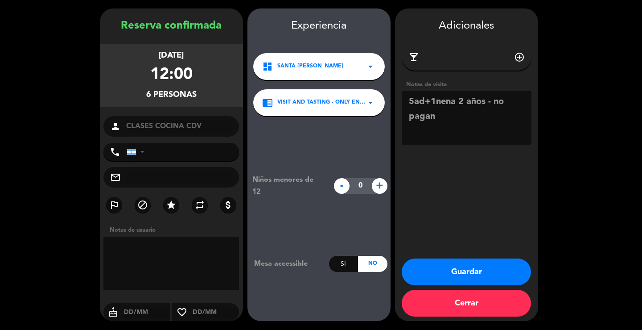
type textarea "5ad+1nena 2 años - no pagan"
click at [500, 273] on button "Guardar" at bounding box center [466, 271] width 129 height 27
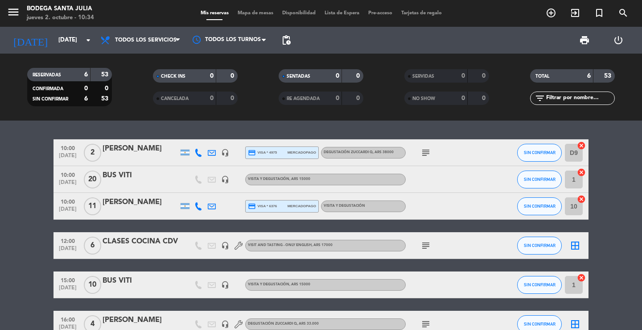
click at [151, 130] on div "10:00 [DATE] 2 [PERSON_NAME] headset_mic credit_card visa * 4975 mercadopago De…" at bounding box center [321, 224] width 642 height 209
click at [11, 13] on icon "menu" at bounding box center [13, 11] width 13 height 13
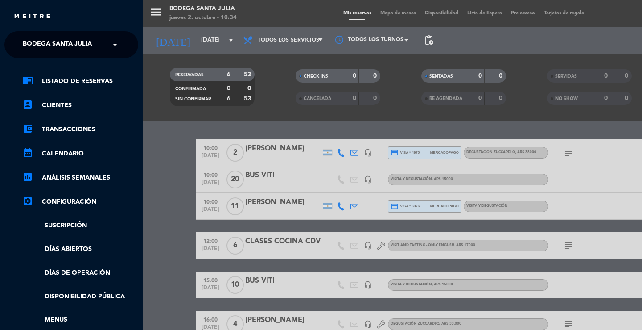
click at [55, 45] on span "Bodega Santa Julia" at bounding box center [57, 44] width 69 height 19
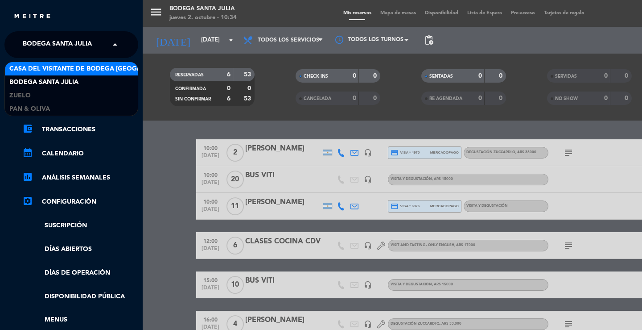
click at [58, 73] on span "Casa del Visitante de Bodega [GEOGRAPHIC_DATA][PERSON_NAME]" at bounding box center [121, 69] width 224 height 10
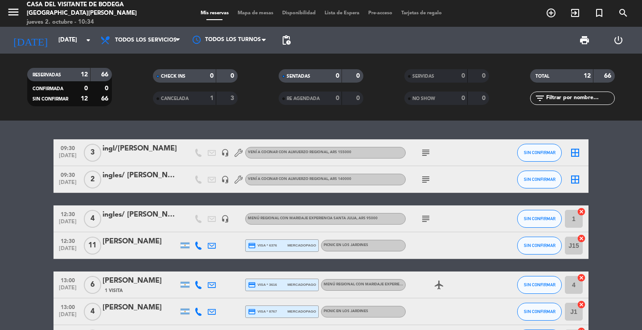
click at [423, 216] on icon "subject" at bounding box center [426, 218] width 11 height 11
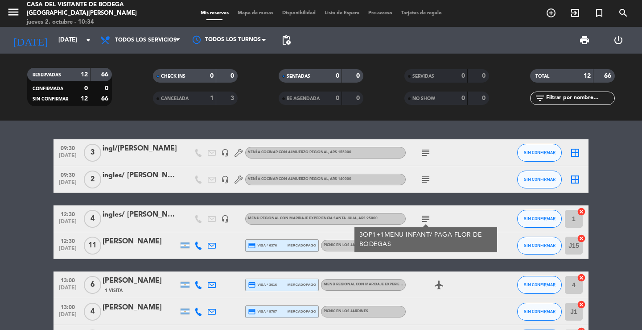
click at [427, 216] on icon "subject" at bounding box center [426, 218] width 11 height 11
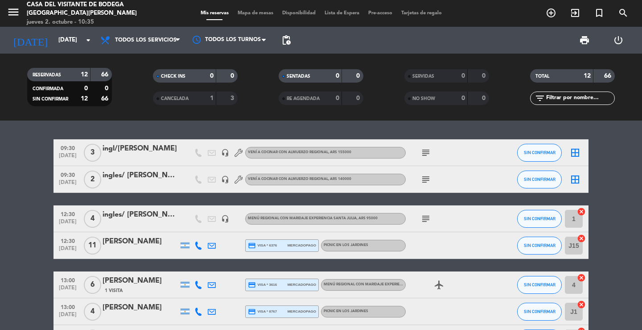
click at [153, 217] on div "ingles/ [PERSON_NAME]" at bounding box center [141, 215] width 76 height 12
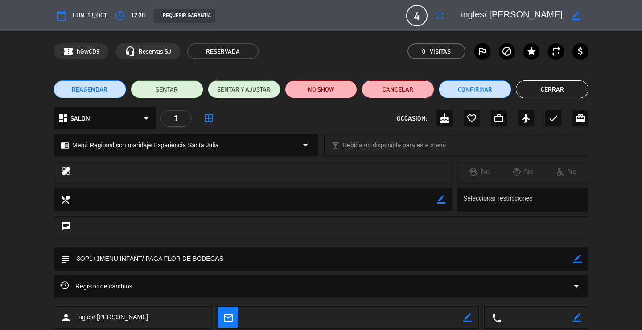
click at [425, 91] on button "Cancelar" at bounding box center [398, 89] width 73 height 18
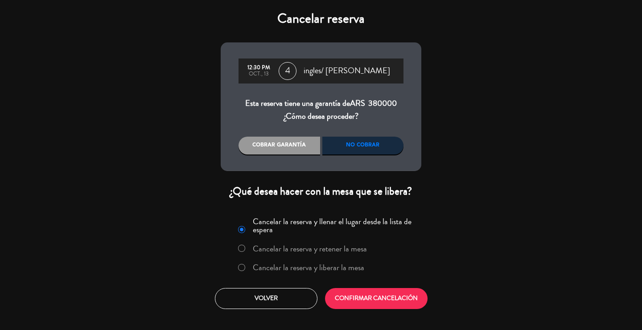
click at [312, 263] on label "Cancelar la reserva y liberar la mesa" at bounding box center [309, 267] width 112 height 8
click at [353, 291] on button "CONFIRMAR CANCELACIÓN" at bounding box center [376, 298] width 103 height 21
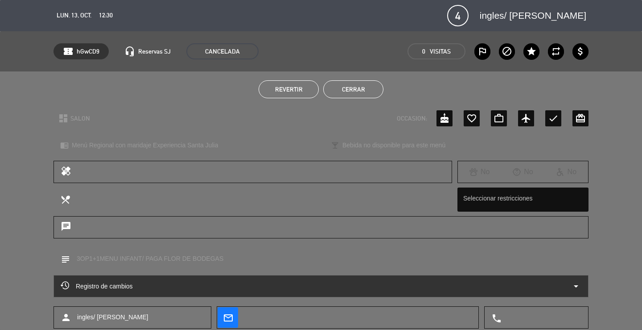
click at [357, 89] on button "Cerrar" at bounding box center [353, 89] width 60 height 18
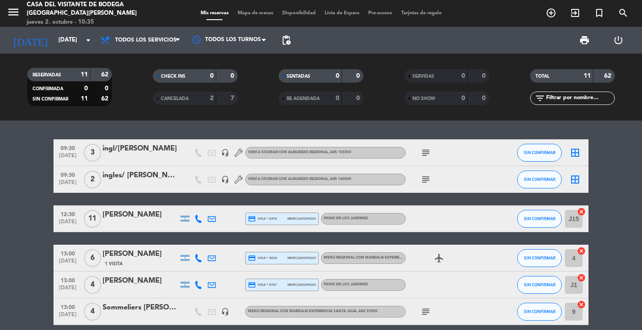
click at [162, 125] on div "09:30 [DATE] 3 ingl/[PERSON_NAME] headset_mic Vení a cocinar con Almuerzo Regio…" at bounding box center [321, 224] width 642 height 209
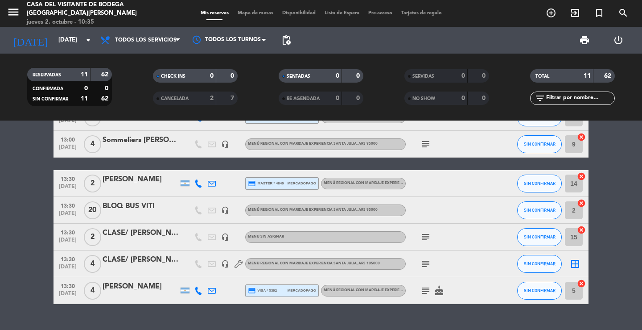
scroll to position [178, 0]
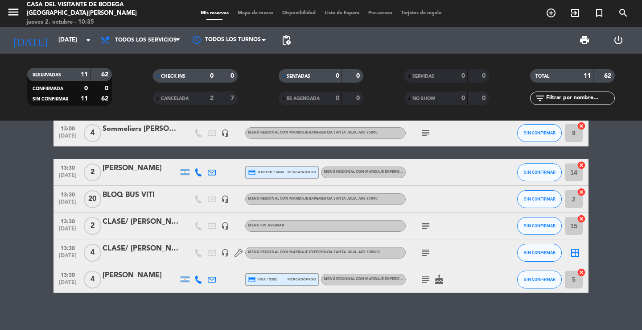
click at [161, 222] on div "CLASE/ [PERSON_NAME]" at bounding box center [141, 222] width 76 height 12
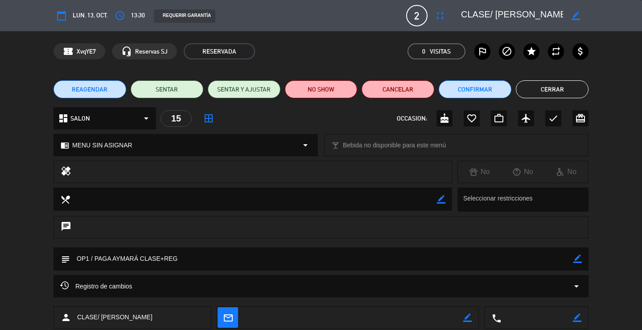
scroll to position [0, 9]
drag, startPoint x: 551, startPoint y: 14, endPoint x: 570, endPoint y: 11, distance: 19.4
click at [570, 11] on div "border_color" at bounding box center [522, 16] width 134 height 16
click at [579, 260] on icon "border_color" at bounding box center [578, 258] width 8 height 8
click at [549, 265] on textarea at bounding box center [322, 258] width 504 height 23
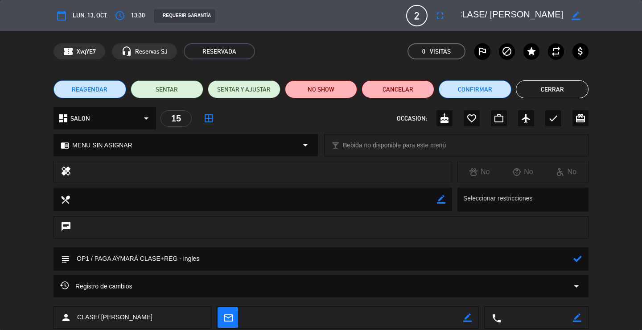
type textarea "OP1 / PAGA AYMARÁ CLASE+REG - ingles"
click at [583, 258] on div "subject" at bounding box center [321, 258] width 535 height 23
click at [576, 255] on icon at bounding box center [578, 258] width 8 height 8
click at [559, 91] on button "Cerrar" at bounding box center [552, 89] width 73 height 18
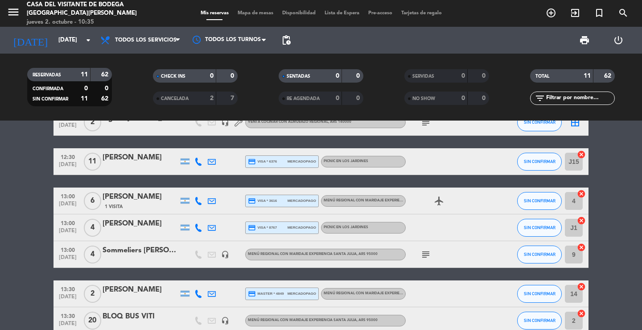
scroll to position [0, 0]
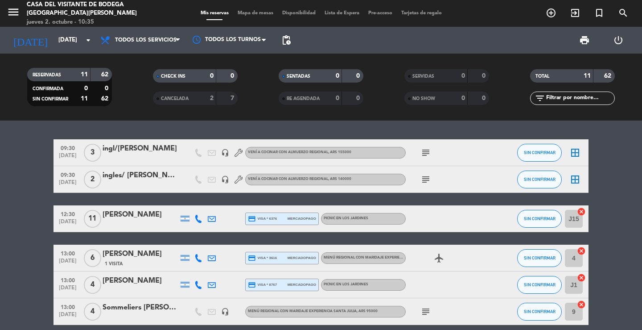
click at [206, 121] on div "09:30 [DATE] 3 ingl/[PERSON_NAME] headset_mic Vení a cocinar con Almuerzo Regio…" at bounding box center [321, 224] width 642 height 209
click at [59, 39] on input "[DATE]" at bounding box center [93, 40] width 79 height 16
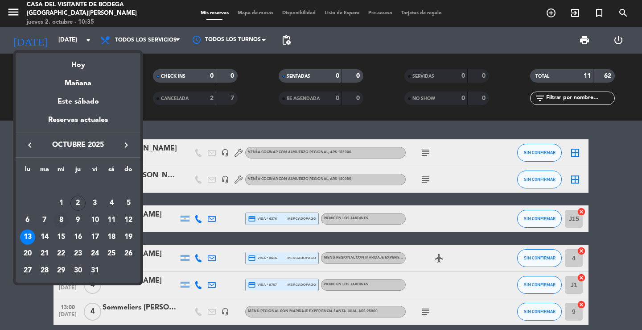
click at [65, 223] on div "8" at bounding box center [61, 219] width 15 height 15
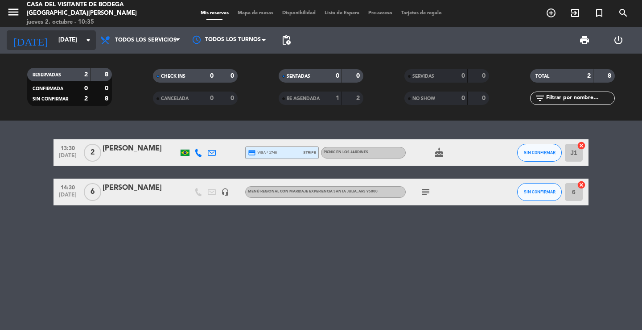
click at [54, 36] on input "[DATE]" at bounding box center [93, 40] width 79 height 16
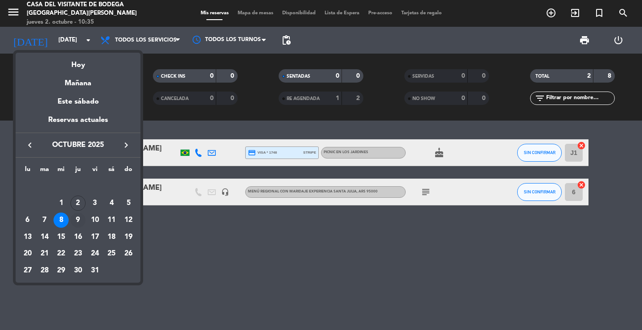
click at [80, 217] on div "9" at bounding box center [77, 219] width 15 height 15
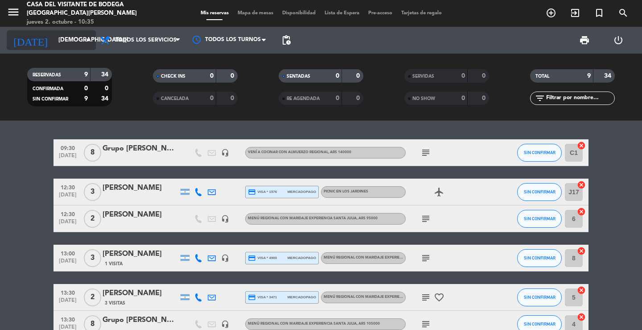
click at [62, 38] on input "[DEMOGRAPHIC_DATA][DATE]" at bounding box center [93, 40] width 79 height 16
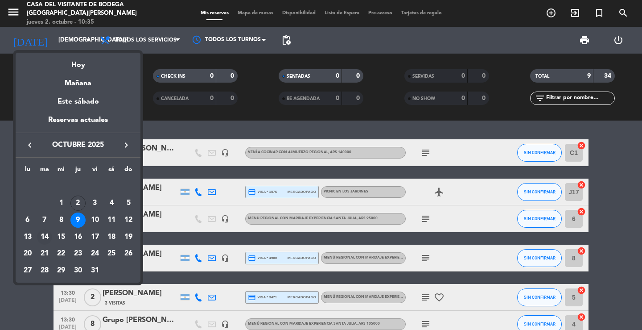
click at [44, 239] on div "14" at bounding box center [44, 236] width 15 height 15
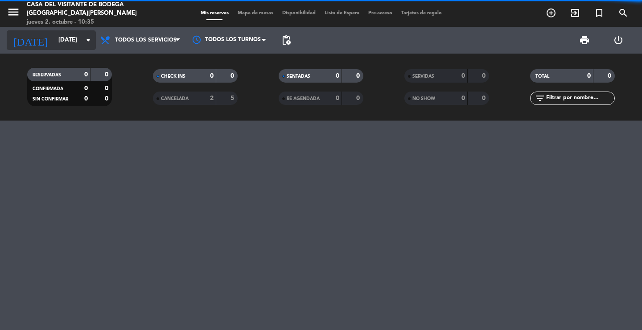
click at [55, 39] on input "[DATE]" at bounding box center [93, 40] width 79 height 16
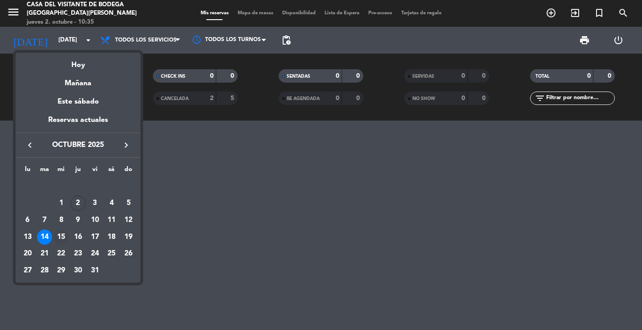
click at [62, 234] on div "15" at bounding box center [61, 236] width 15 height 15
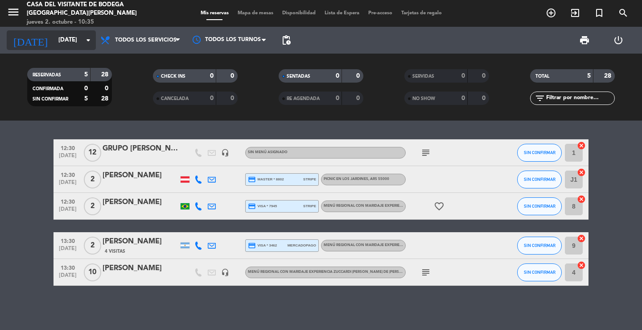
click at [64, 43] on input "[DATE]" at bounding box center [93, 40] width 79 height 16
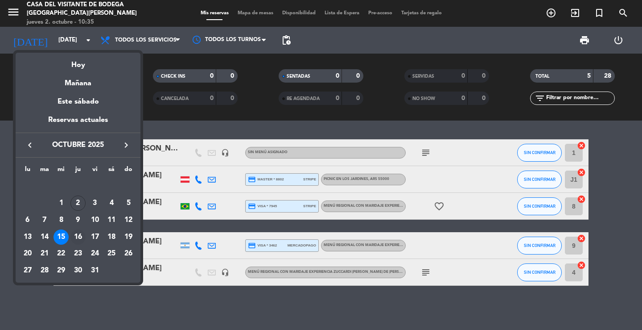
click at [80, 237] on div "16" at bounding box center [77, 236] width 15 height 15
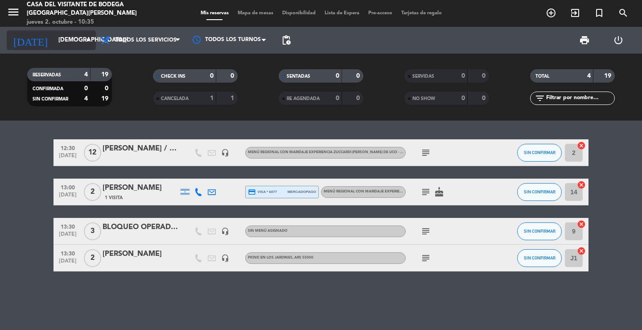
click at [73, 45] on input "[DEMOGRAPHIC_DATA][DATE]" at bounding box center [93, 40] width 79 height 16
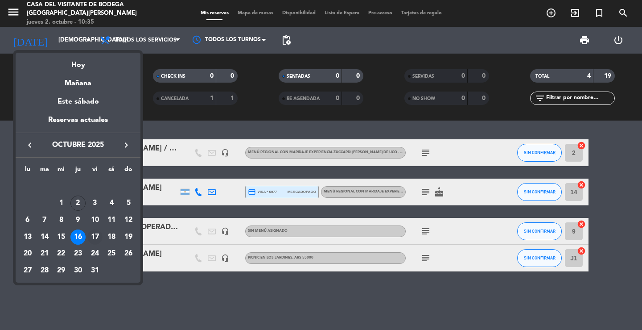
click at [92, 237] on div "17" at bounding box center [94, 236] width 15 height 15
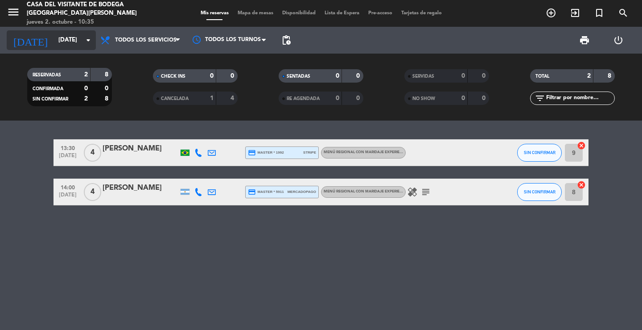
click at [71, 47] on input "[DATE]" at bounding box center [93, 40] width 79 height 16
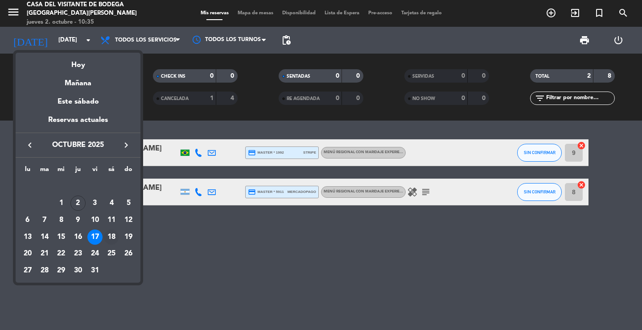
click at [107, 232] on div "18" at bounding box center [111, 236] width 15 height 15
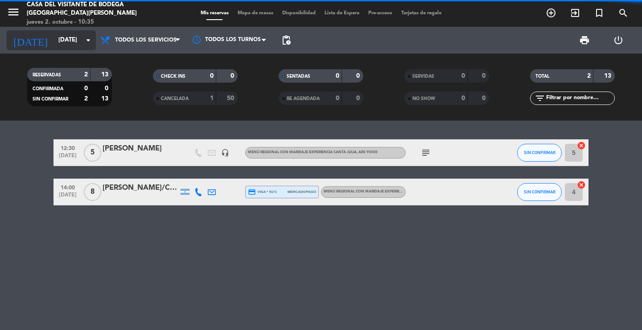
click at [82, 47] on input "[DATE]" at bounding box center [93, 40] width 79 height 16
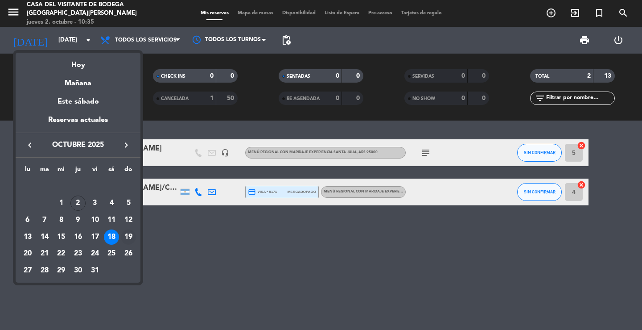
click at [128, 240] on div "19" at bounding box center [128, 236] width 15 height 15
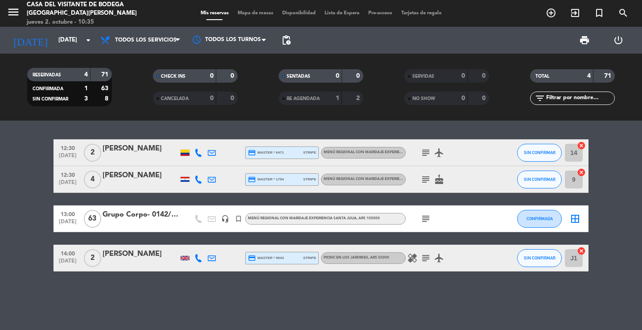
click at [125, 137] on div "12:30 [DATE] 2 [PERSON_NAME] credit_card master * 6471 stripe Menú Regional con…" at bounding box center [321, 224] width 642 height 209
click at [152, 312] on div "12:30 [DATE] 2 [PERSON_NAME] credit_card master * 6471 stripe Menú Regional con…" at bounding box center [321, 224] width 642 height 209
click at [8, 12] on icon "menu" at bounding box center [13, 11] width 13 height 13
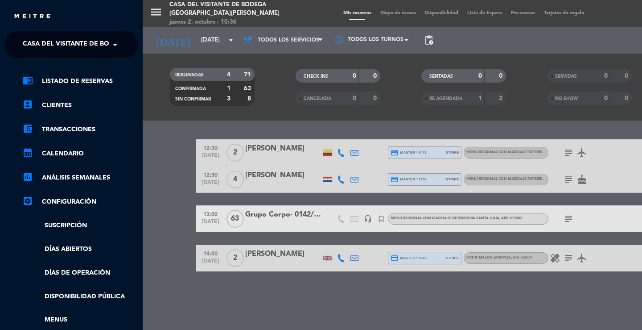
click at [50, 46] on span "Casa del Visitante de Bodega [GEOGRAPHIC_DATA][PERSON_NAME]" at bounding box center [135, 44] width 224 height 19
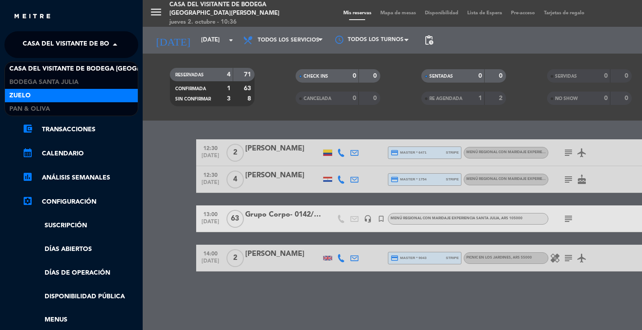
click at [39, 91] on div "Zuelo" at bounding box center [71, 95] width 133 height 13
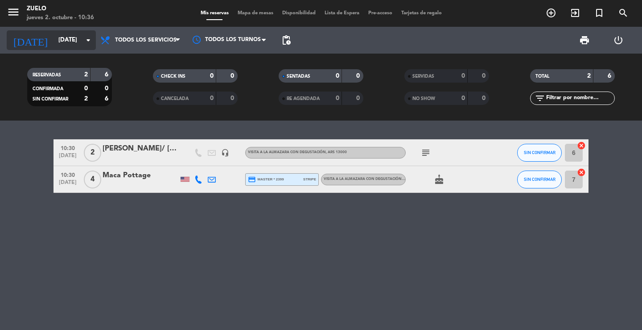
click at [61, 41] on input "[DATE]" at bounding box center [93, 40] width 79 height 16
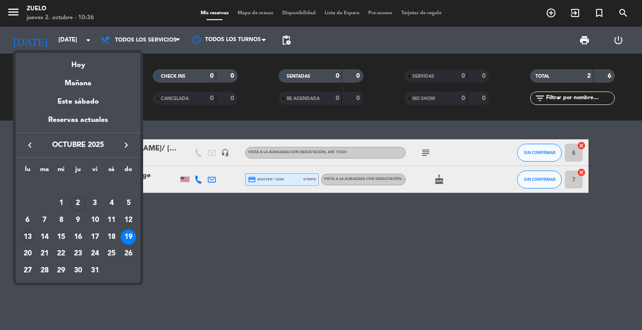
click at [30, 237] on div "13" at bounding box center [27, 236] width 15 height 15
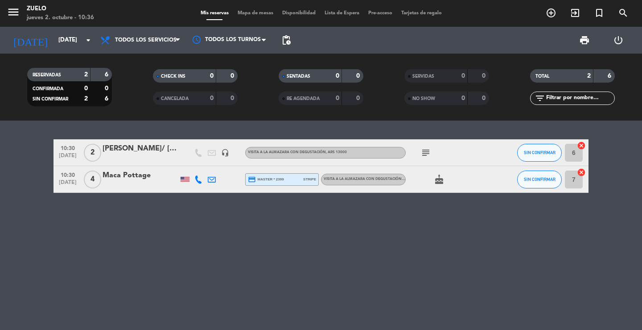
type input "[DATE]"
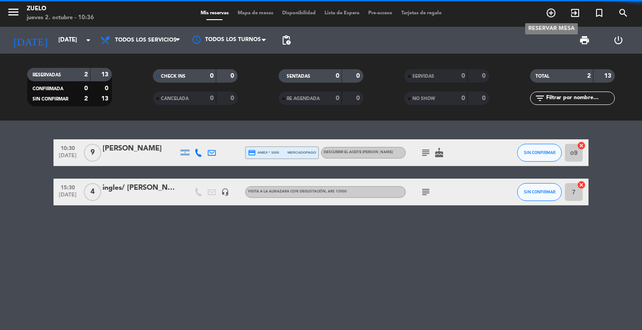
click at [550, 14] on icon "add_circle_outline" at bounding box center [551, 13] width 11 height 11
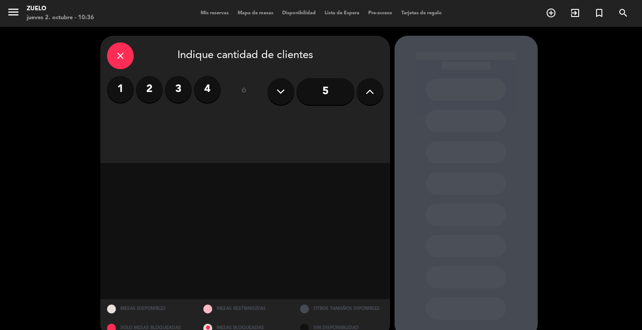
click at [129, 58] on div "close" at bounding box center [120, 55] width 27 height 27
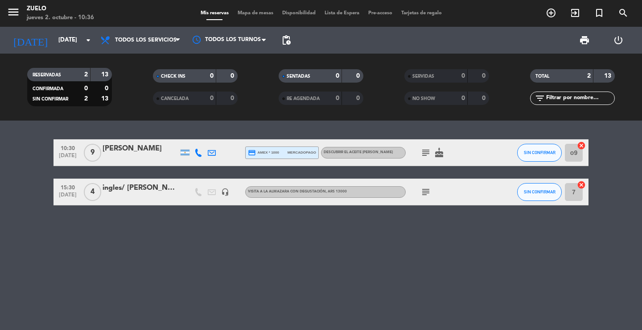
click at [149, 190] on div "ingles/ [PERSON_NAME]" at bounding box center [141, 188] width 76 height 12
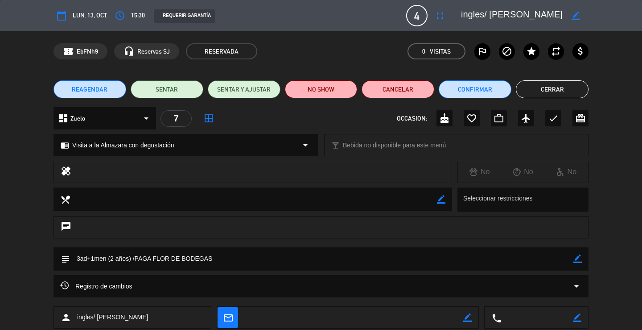
click at [574, 259] on icon "border_color" at bounding box center [578, 258] width 8 height 8
click at [519, 261] on textarea at bounding box center [322, 258] width 504 height 23
click at [439, 256] on textarea at bounding box center [322, 258] width 504 height 23
type textarea "3ad+1men (2 años) /PAGA FLOR DE BODEGAS - por favor a la nena haganle transplan…"
click at [579, 261] on icon at bounding box center [578, 258] width 8 height 8
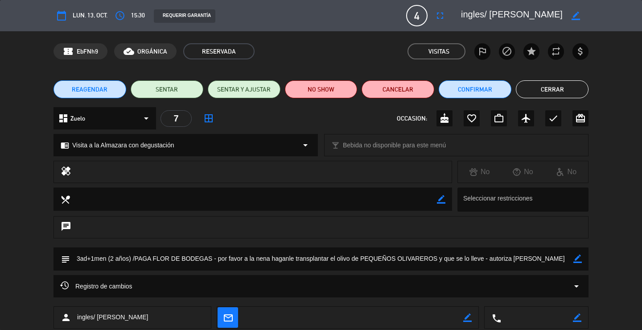
click at [564, 88] on button "Cerrar" at bounding box center [552, 89] width 73 height 18
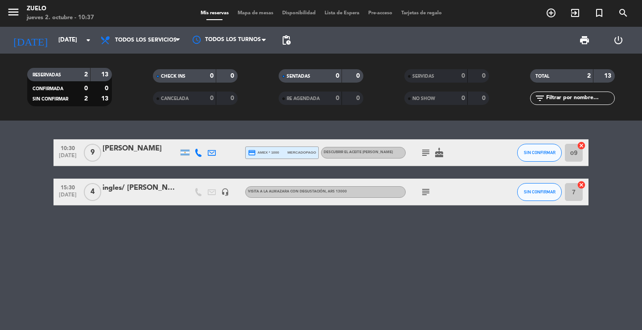
click at [153, 264] on div "10:30 [DATE] 9 [PERSON_NAME] credit_card amex * 1000 mercadopago Descubrir el A…" at bounding box center [321, 224] width 642 height 209
click at [15, 8] on icon "menu" at bounding box center [13, 11] width 13 height 13
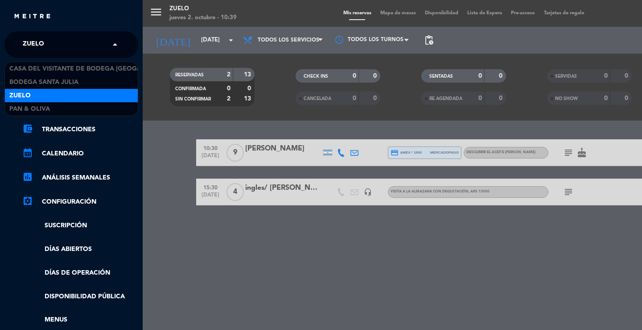
click at [34, 37] on span "Zuelo" at bounding box center [33, 44] width 21 height 19
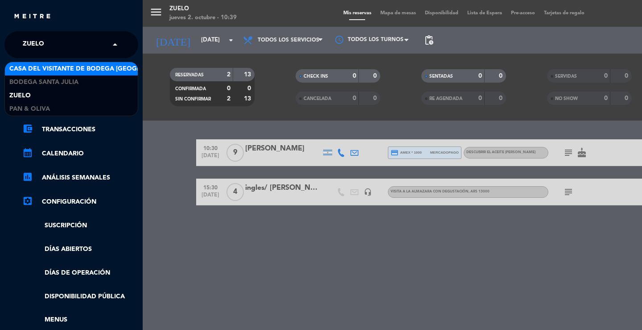
click at [40, 74] on div "Casa del Visitante de Bodega [GEOGRAPHIC_DATA][PERSON_NAME]" at bounding box center [71, 68] width 133 height 13
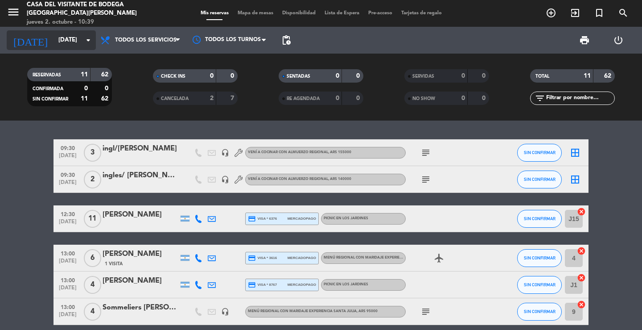
click at [54, 32] on input "[DATE]" at bounding box center [93, 40] width 79 height 16
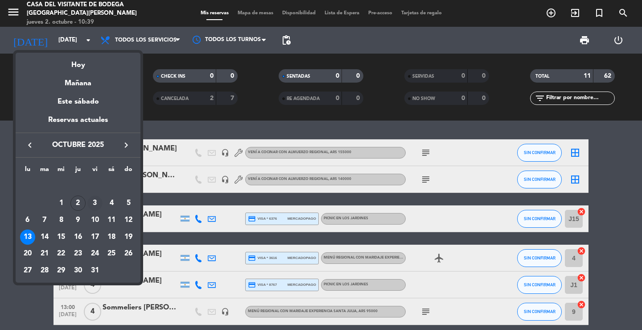
click at [94, 199] on div "3" at bounding box center [94, 202] width 15 height 15
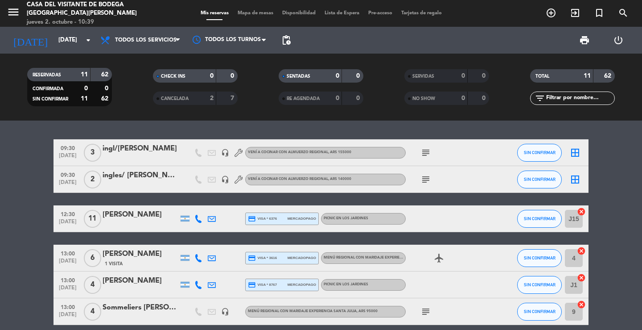
type input "[DATE]"
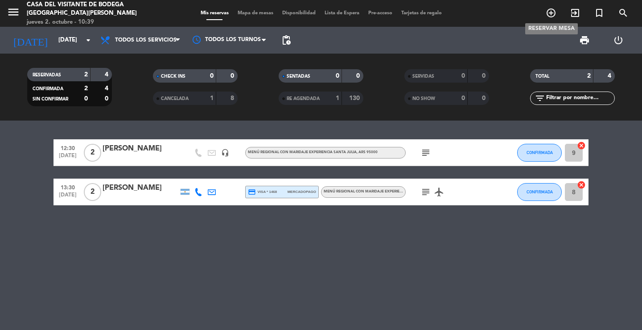
click at [552, 17] on icon "add_circle_outline" at bounding box center [551, 13] width 11 height 11
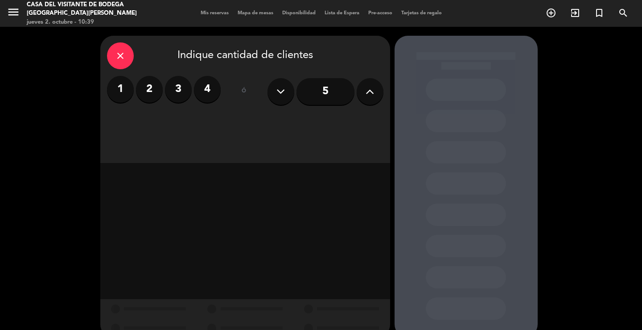
click at [154, 85] on label "2" at bounding box center [149, 89] width 27 height 27
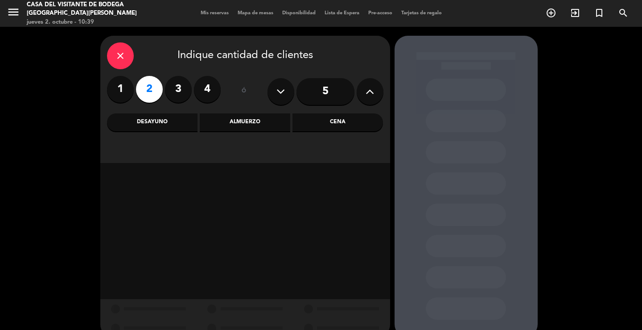
drag, startPoint x: 219, startPoint y: 115, endPoint x: 200, endPoint y: 133, distance: 26.5
click at [220, 116] on div "Almuerzo" at bounding box center [245, 122] width 91 height 18
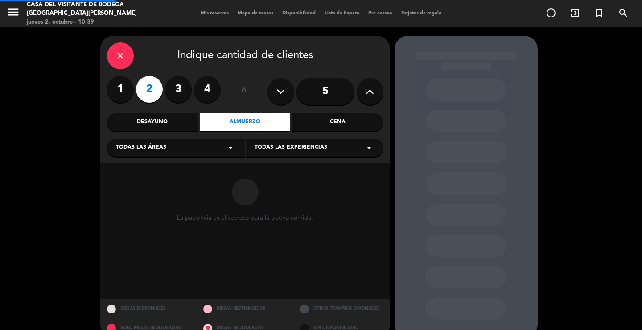
drag, startPoint x: 200, startPoint y: 133, endPoint x: 178, endPoint y: 152, distance: 28.8
click at [178, 151] on div "Todas las áreas arrow_drop_down" at bounding box center [176, 148] width 138 height 18
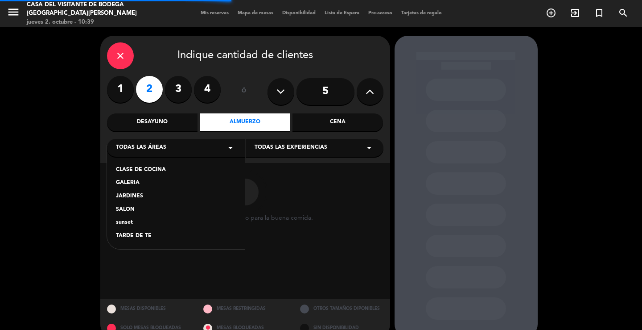
click at [132, 207] on div "SALON" at bounding box center [176, 209] width 120 height 9
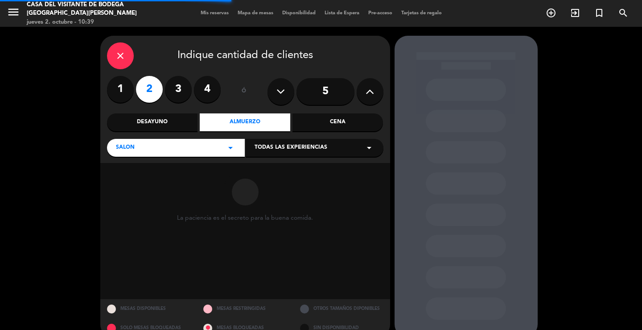
click at [264, 149] on span "Todas las experiencias" at bounding box center [291, 147] width 73 height 9
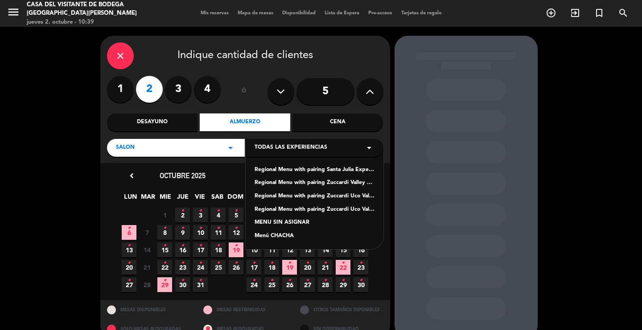
click at [281, 224] on div "MENU SIN ASIGNAR" at bounding box center [315, 222] width 120 height 9
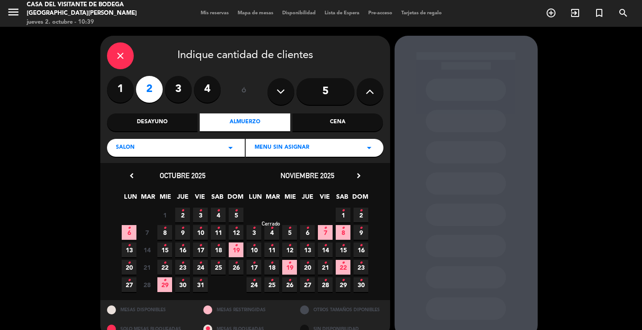
drag, startPoint x: 195, startPoint y: 210, endPoint x: 272, endPoint y: 202, distance: 77.1
click at [195, 209] on span "3 •" at bounding box center [200, 214] width 15 height 15
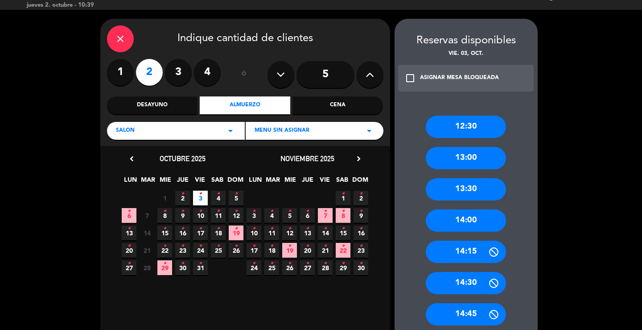
drag, startPoint x: 468, startPoint y: 129, endPoint x: 313, endPoint y: 126, distance: 154.8
click at [458, 129] on div "12:30" at bounding box center [466, 127] width 80 height 22
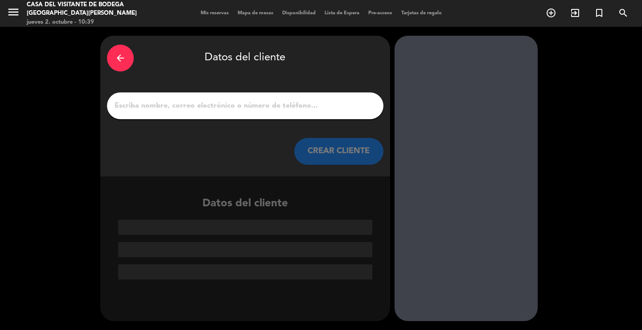
click at [291, 101] on input "1" at bounding box center [245, 105] width 263 height 12
paste input "[PERSON_NAME]"
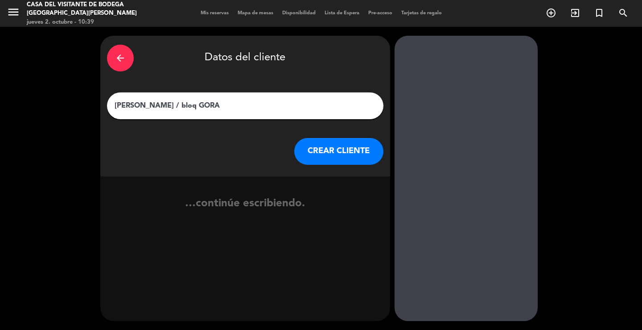
type input "[PERSON_NAME] / bloq GORA"
click at [301, 145] on button "CREAR CLIENTE" at bounding box center [338, 151] width 89 height 27
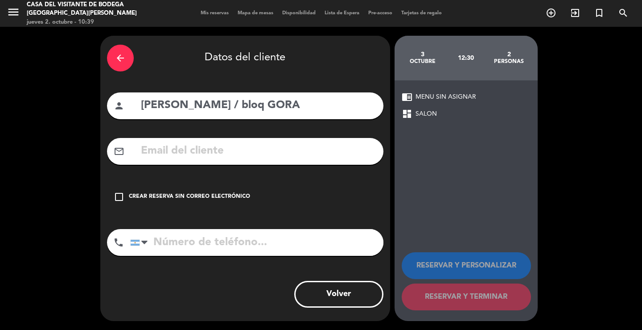
click at [260, 190] on div "check_box_outline_blank Crear reserva sin correo electrónico" at bounding box center [245, 196] width 277 height 27
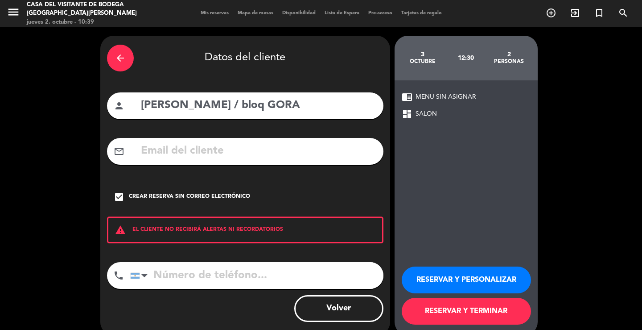
click at [478, 283] on button "RESERVAR Y PERSONALIZAR" at bounding box center [466, 279] width 129 height 27
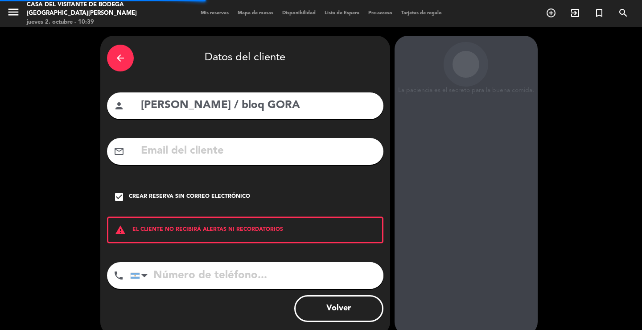
scroll to position [27, 0]
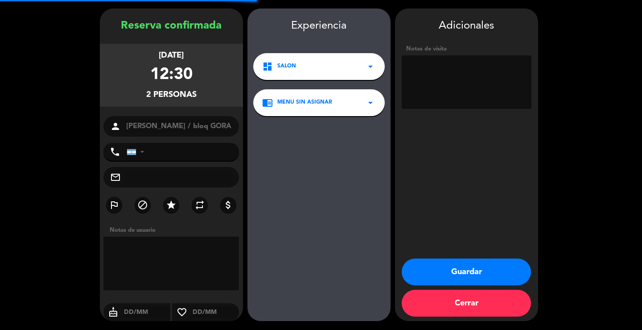
click at [465, 75] on textarea at bounding box center [467, 82] width 130 height 54
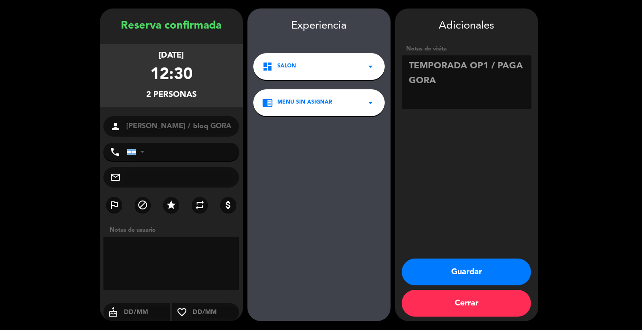
type textarea "TEMPORADA OP1 / PAGA GORA"
click at [511, 264] on button "Guardar" at bounding box center [466, 271] width 129 height 27
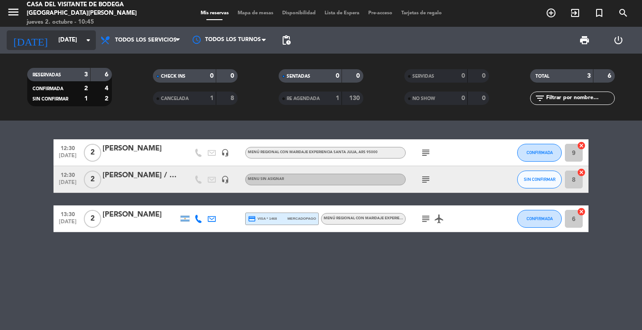
click at [54, 41] on input "[DATE]" at bounding box center [93, 40] width 79 height 16
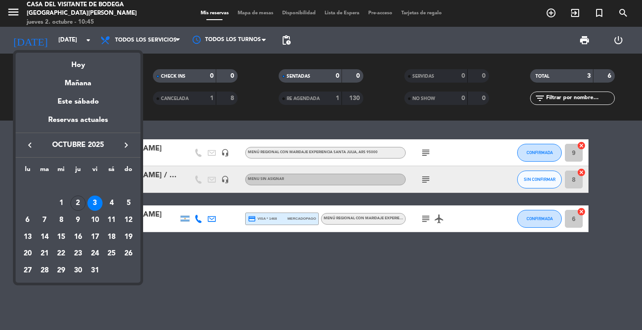
click at [128, 146] on icon "keyboard_arrow_right" at bounding box center [126, 145] width 11 height 11
click at [25, 254] on div "24" at bounding box center [27, 253] width 15 height 15
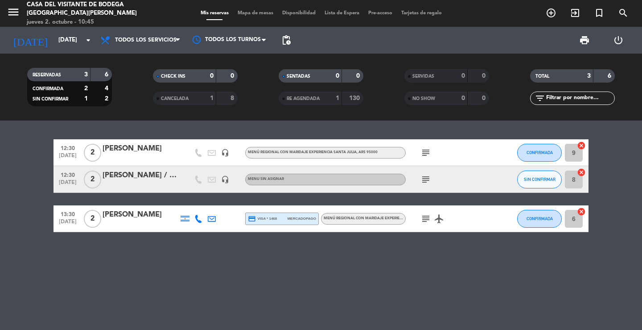
type input "[DATE]"
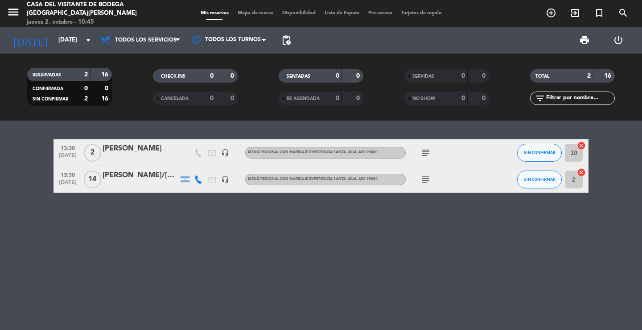
click at [156, 248] on div "13:30 [DATE] 2 [PERSON_NAME] headset_mic Menú Regional con maridaje Experiencia…" at bounding box center [321, 224] width 642 height 209
click at [14, 8] on icon "menu" at bounding box center [13, 11] width 13 height 13
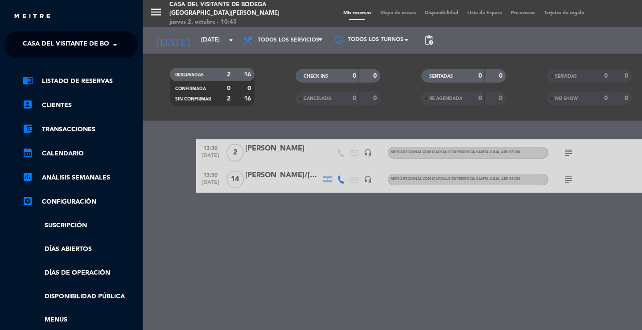
click at [57, 47] on span "Casa del Visitante de Bodega [GEOGRAPHIC_DATA][PERSON_NAME]" at bounding box center [135, 44] width 224 height 19
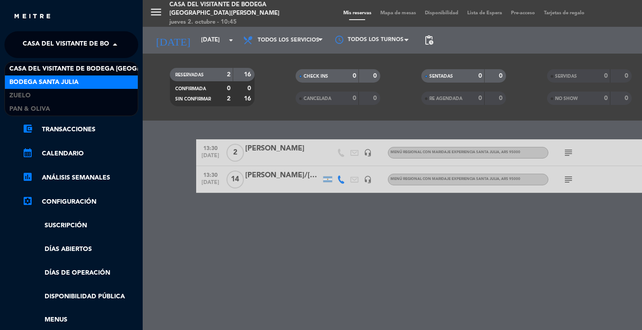
click at [61, 85] on span "Bodega Santa Julia" at bounding box center [43, 82] width 69 height 10
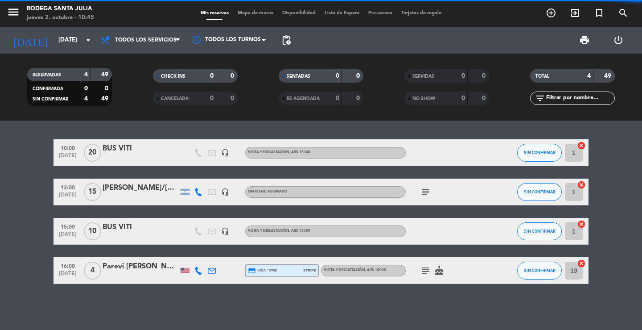
click at [254, 131] on div "10:00 [DATE] BUS VITI headset_mic Visita y Degustación , ARS 15000 SIN CONFIRMA…" at bounding box center [321, 224] width 642 height 209
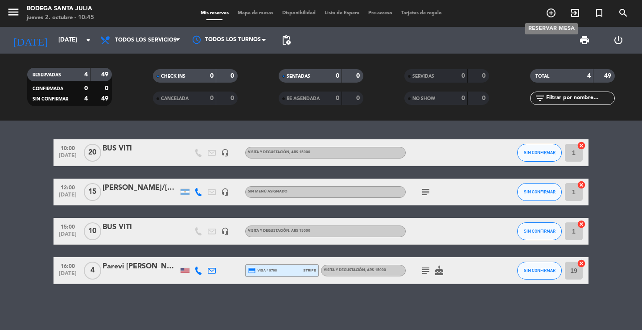
click at [554, 14] on icon "add_circle_outline" at bounding box center [551, 13] width 11 height 11
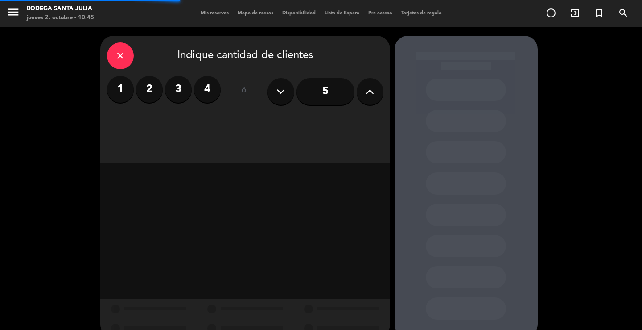
click at [182, 88] on label "3" at bounding box center [178, 89] width 27 height 27
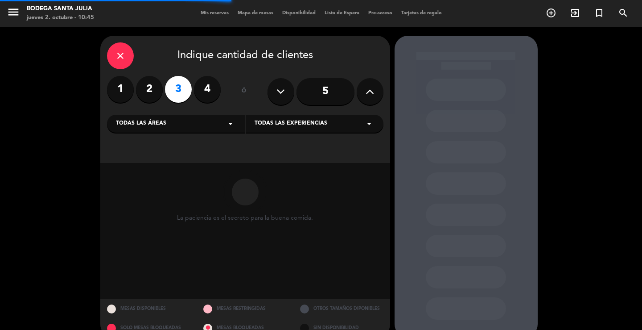
click at [228, 125] on icon "arrow_drop_down" at bounding box center [230, 123] width 11 height 11
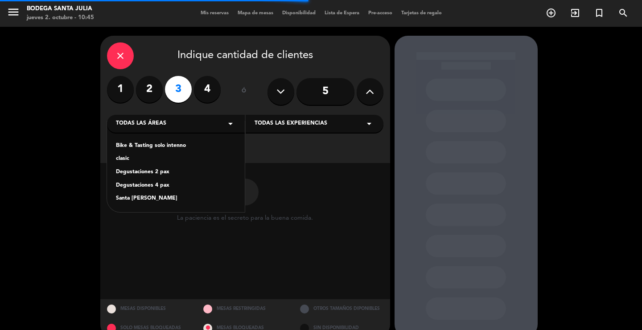
click at [135, 172] on div "Degustaciones 2 pax" at bounding box center [176, 172] width 120 height 9
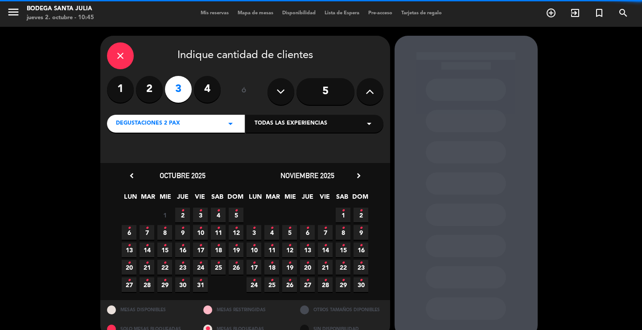
drag, startPoint x: 246, startPoint y: 124, endPoint x: 249, endPoint y: 129, distance: 6.4
click at [247, 123] on div "Todas las experiencias arrow_drop_down" at bounding box center [315, 124] width 138 height 18
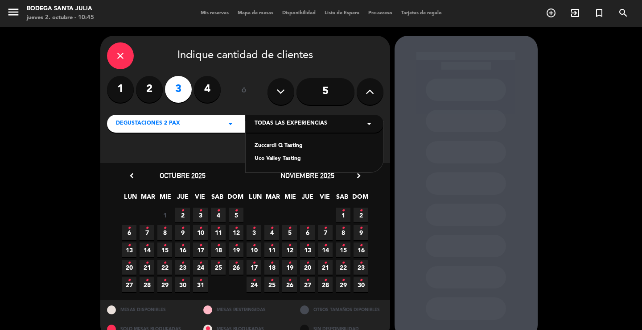
click at [273, 143] on div "Zuccardi Q Tasting" at bounding box center [315, 145] width 120 height 9
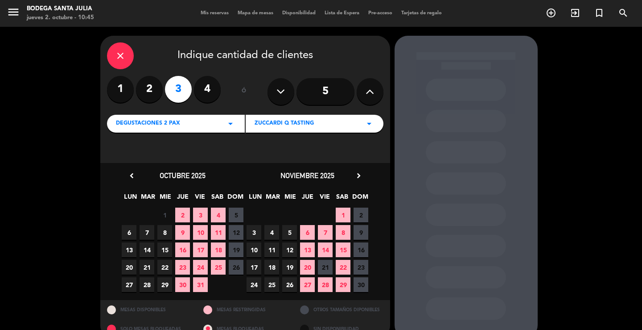
click at [257, 282] on span "24" at bounding box center [254, 284] width 15 height 15
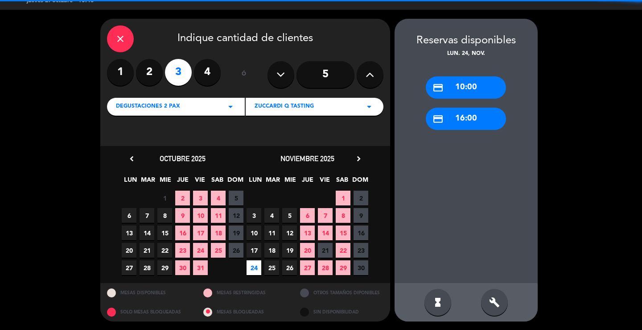
click at [475, 94] on div "credit_card 10:00" at bounding box center [466, 87] width 80 height 22
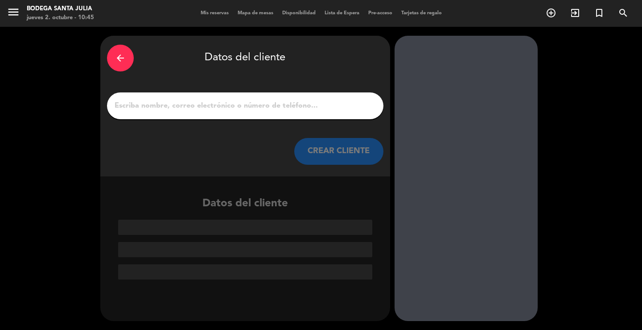
scroll to position [0, 0]
click at [288, 98] on div at bounding box center [245, 105] width 277 height 27
click at [286, 105] on input "1" at bounding box center [245, 105] width 263 height 12
paste input "[PERSON_NAME]"
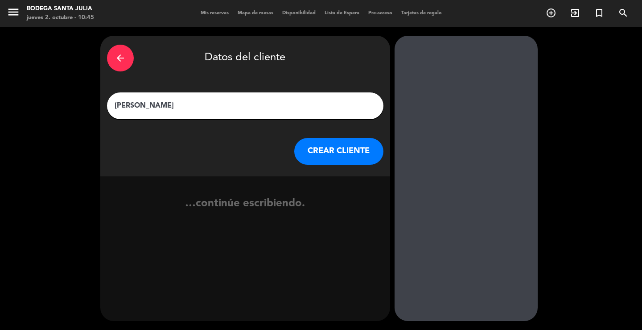
type input "[PERSON_NAME]"
click at [323, 140] on button "CREAR CLIENTE" at bounding box center [338, 151] width 89 height 27
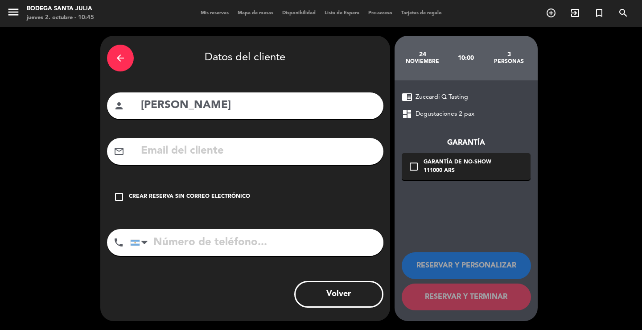
click at [284, 189] on div "check_box_outline_blank Crear reserva sin correo electrónico" at bounding box center [245, 196] width 277 height 27
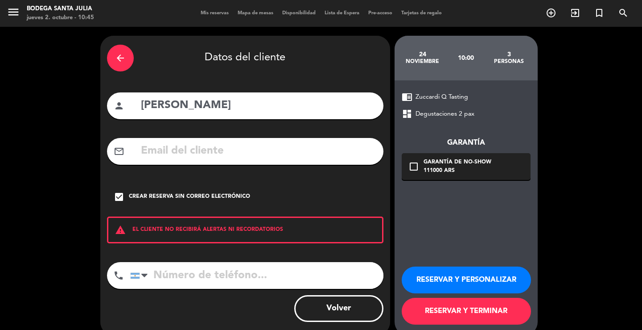
click at [447, 266] on div "RESERVAR Y PERSONALIZAR RESERVAR Y TERMINAR" at bounding box center [466, 291] width 129 height 87
click at [447, 274] on button "RESERVAR Y PERSONALIZAR" at bounding box center [466, 279] width 129 height 27
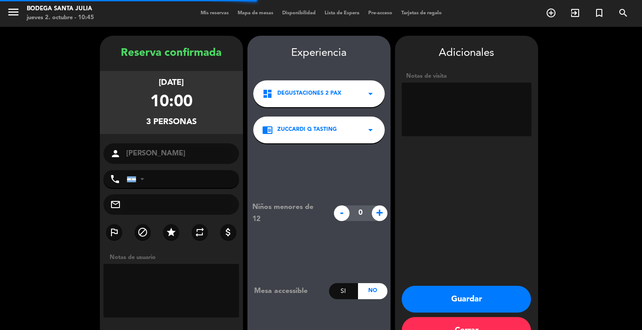
scroll to position [27, 0]
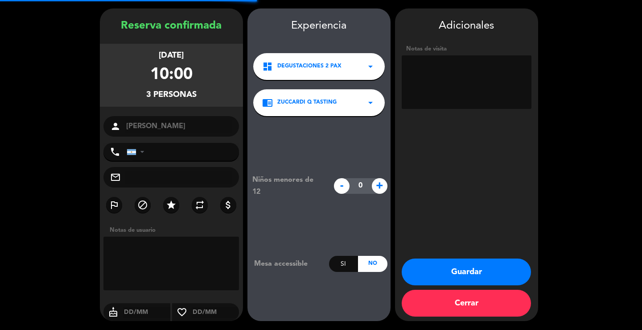
click at [460, 79] on textarea at bounding box center [467, 82] width 130 height 54
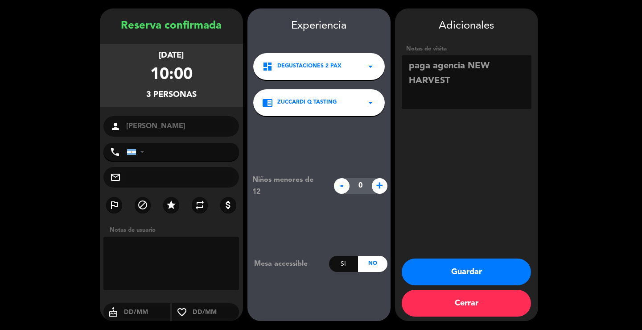
type textarea "paga agencia NEW HARVEST"
click at [434, 273] on button "Guardar" at bounding box center [466, 271] width 129 height 27
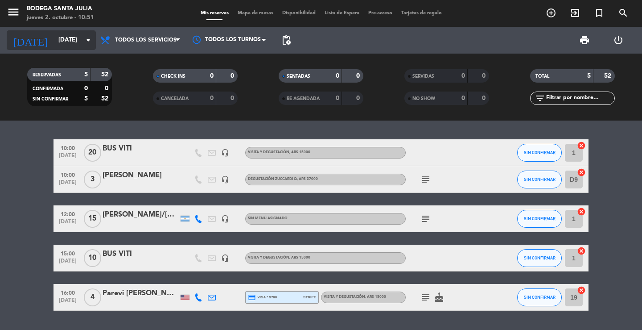
click at [54, 37] on input "[DATE]" at bounding box center [93, 40] width 79 height 16
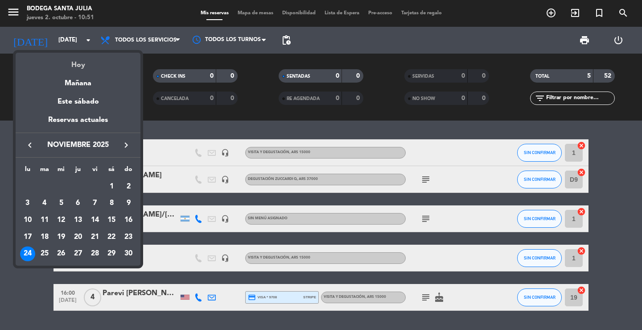
click at [71, 63] on div "Hoy" at bounding box center [78, 62] width 125 height 18
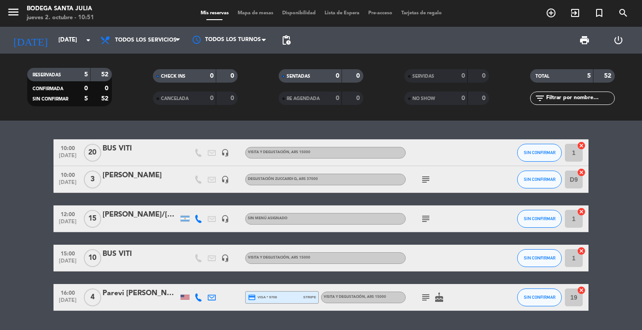
type input "[DEMOGRAPHIC_DATA][DATE]"
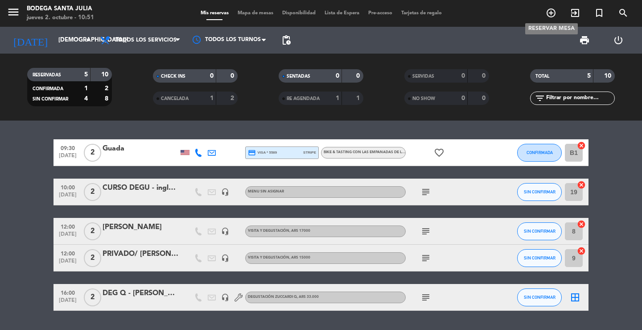
click at [551, 16] on icon "add_circle_outline" at bounding box center [551, 13] width 11 height 11
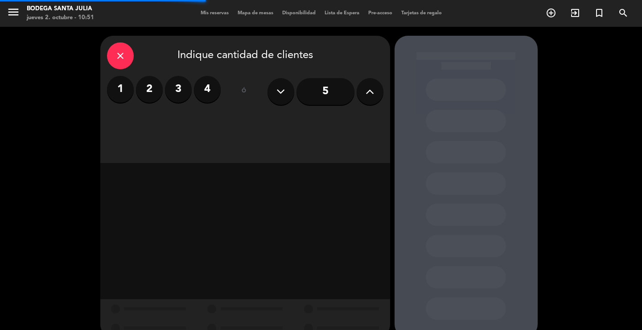
click at [149, 91] on label "2" at bounding box center [149, 89] width 27 height 27
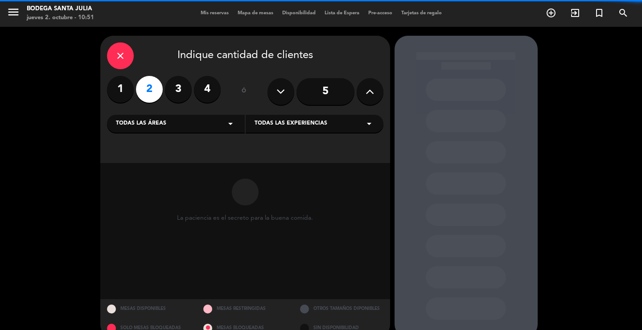
drag, startPoint x: 208, startPoint y: 120, endPoint x: 199, endPoint y: 126, distance: 10.4
click at [208, 121] on div "Todas las áreas arrow_drop_down" at bounding box center [176, 124] width 138 height 18
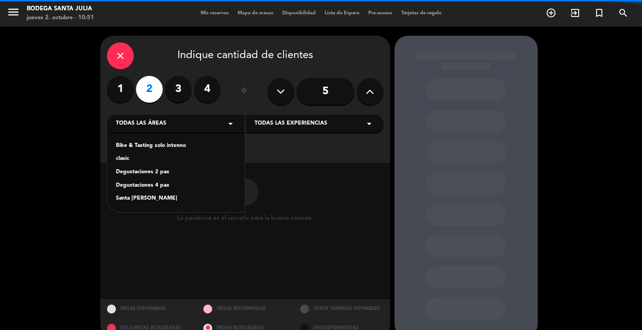
click at [128, 197] on div "Santa [PERSON_NAME]" at bounding box center [176, 198] width 120 height 9
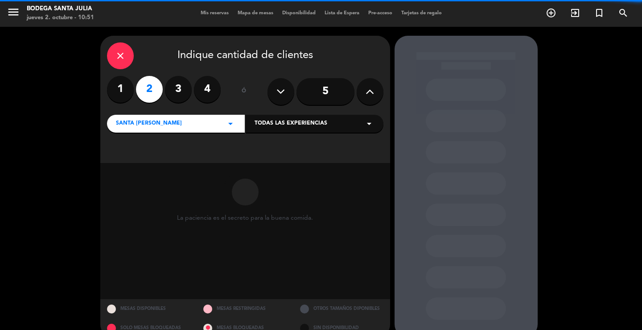
click at [307, 129] on div "Todas las experiencias arrow_drop_down" at bounding box center [315, 124] width 138 height 18
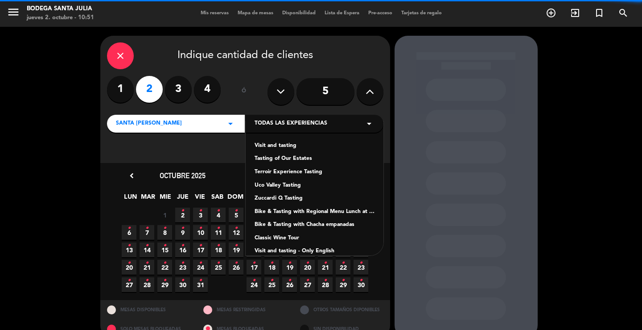
click at [285, 147] on div "Visit and tasting" at bounding box center [315, 145] width 120 height 9
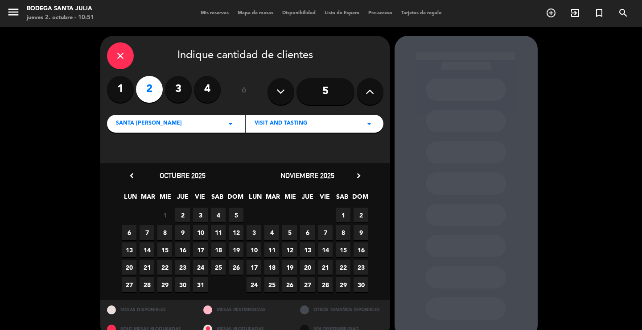
click at [185, 218] on span "2" at bounding box center [182, 214] width 15 height 15
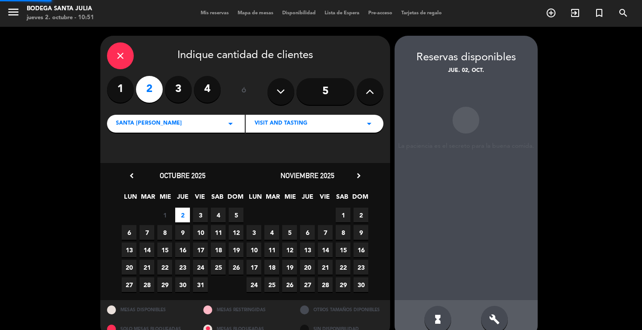
scroll to position [17, 0]
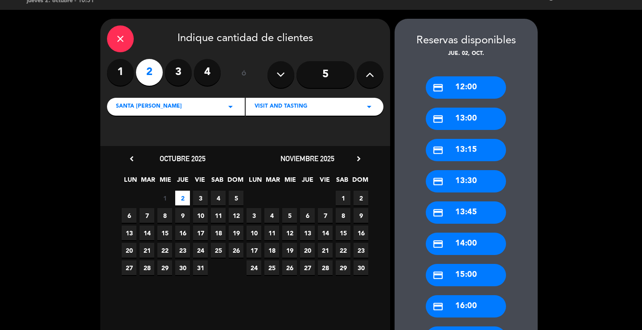
click at [476, 88] on div "credit_card 12:00" at bounding box center [466, 87] width 80 height 22
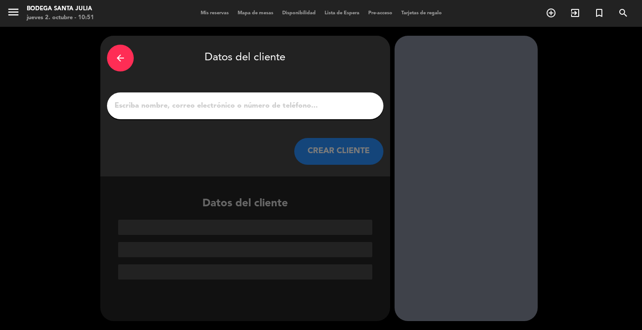
click at [239, 104] on input "1" at bounding box center [245, 105] width 263 height 12
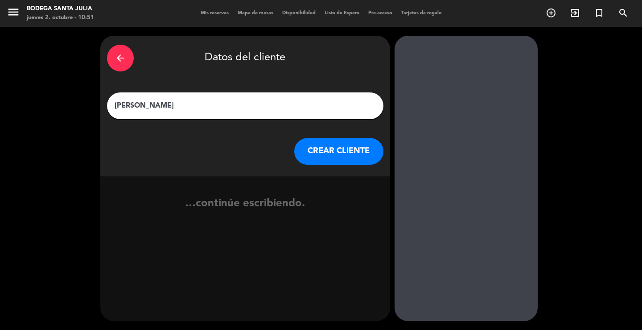
type input "[PERSON_NAME]"
click at [321, 145] on button "CREAR CLIENTE" at bounding box center [338, 151] width 89 height 27
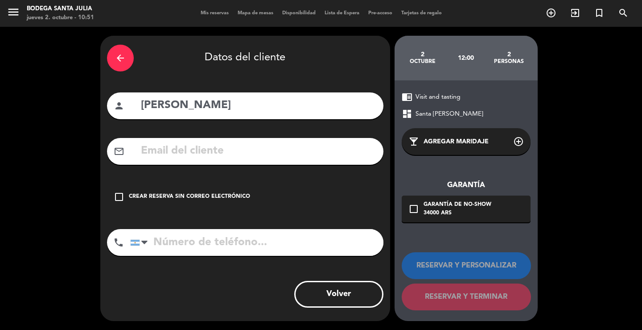
drag, startPoint x: 267, startPoint y: 174, endPoint x: 253, endPoint y: 190, distance: 21.9
click at [267, 174] on div "arrow_back Datos del cliente person [PERSON_NAME] mail_outline check_box_outlin…" at bounding box center [245, 178] width 290 height 285
click at [250, 196] on div "check_box_outline_blank Crear reserva sin correo electrónico" at bounding box center [245, 196] width 277 height 27
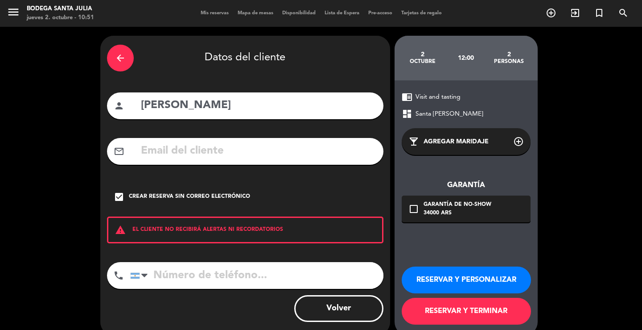
click at [248, 267] on input "tel" at bounding box center [256, 275] width 253 height 27
type input "3512344457"
click at [428, 270] on button "RESERVAR Y PERSONALIZAR" at bounding box center [466, 279] width 129 height 27
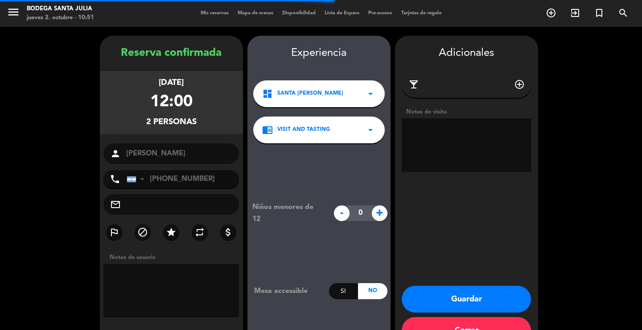
scroll to position [27, 0]
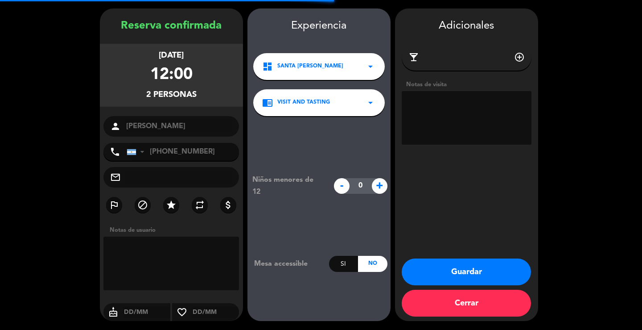
click at [455, 112] on textarea at bounding box center [467, 118] width 130 height 54
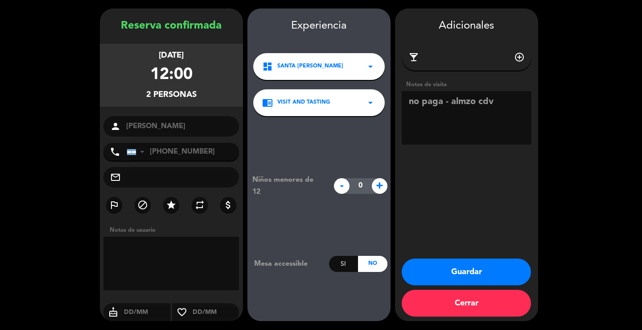
type textarea "no paga - almzo cdv"
click at [455, 260] on button "Guardar" at bounding box center [466, 271] width 129 height 27
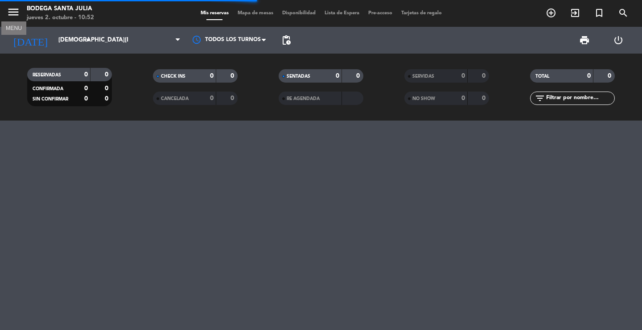
click at [18, 13] on icon "menu" at bounding box center [13, 11] width 13 height 13
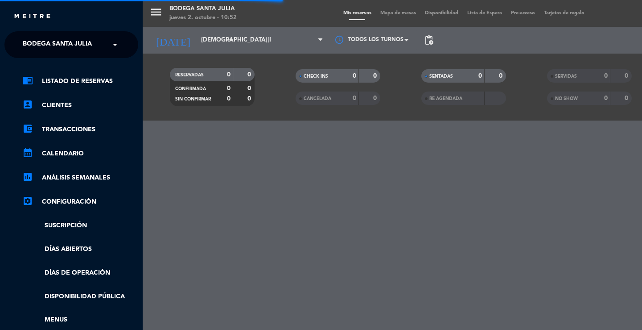
click at [41, 39] on span "Bodega Santa Julia" at bounding box center [57, 44] width 69 height 19
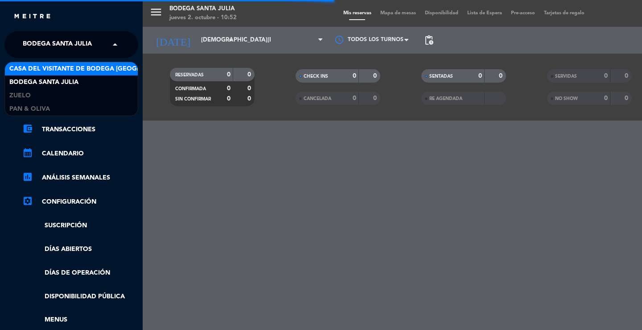
click at [48, 73] on span "Casa del Visitante de Bodega [GEOGRAPHIC_DATA][PERSON_NAME]" at bounding box center [121, 69] width 224 height 10
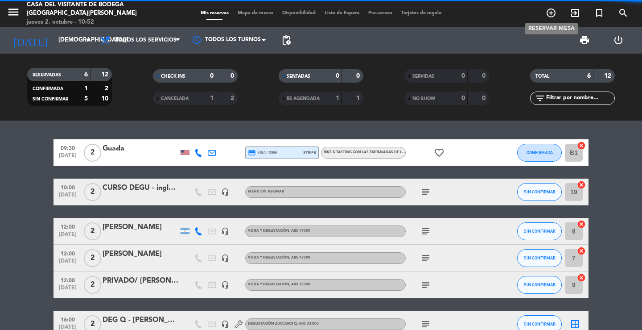
click at [554, 12] on icon "add_circle_outline" at bounding box center [551, 13] width 11 height 11
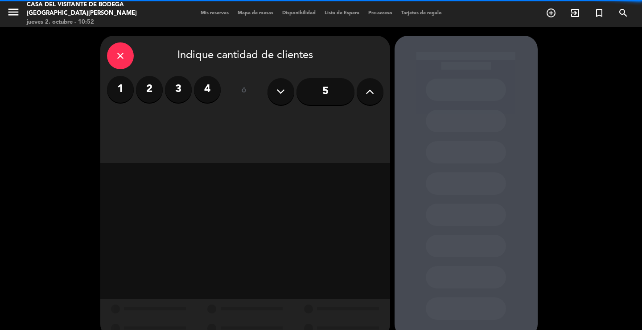
click at [171, 83] on label "3" at bounding box center [178, 89] width 27 height 27
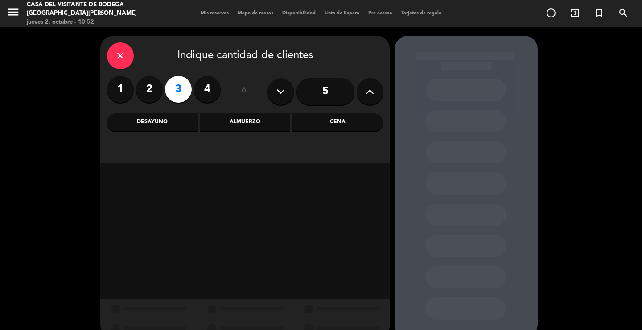
click at [153, 93] on label "2" at bounding box center [149, 89] width 27 height 27
click at [248, 124] on div "Almuerzo" at bounding box center [245, 122] width 91 height 18
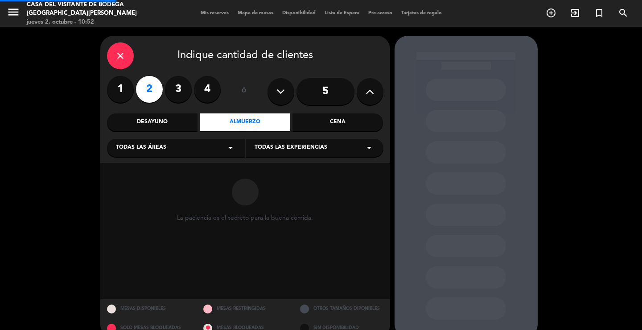
click at [145, 152] on span "Todas las áreas" at bounding box center [141, 147] width 50 height 9
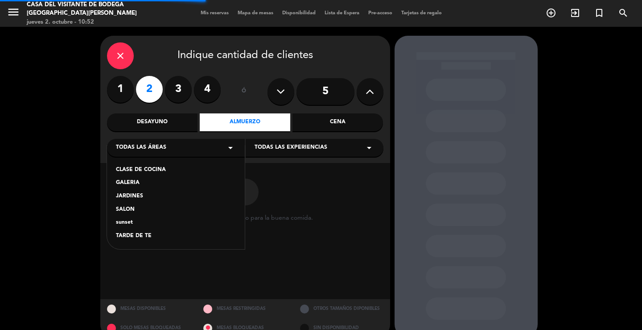
click at [136, 190] on div "CLASE DE COCINA GALERIA JARDINES SALON sunset TARDE DE TE" at bounding box center [176, 196] width 138 height 103
click at [136, 194] on div "JARDINES" at bounding box center [176, 196] width 120 height 9
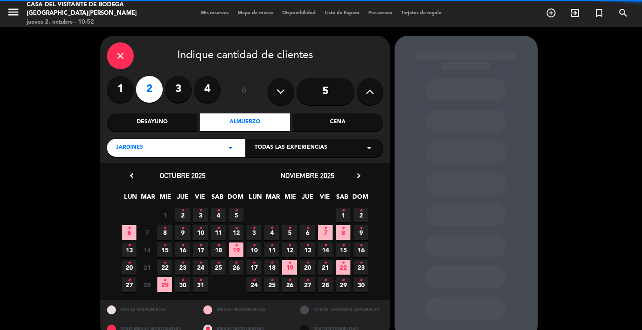
click at [298, 149] on span "Todas las experiencias" at bounding box center [291, 147] width 73 height 9
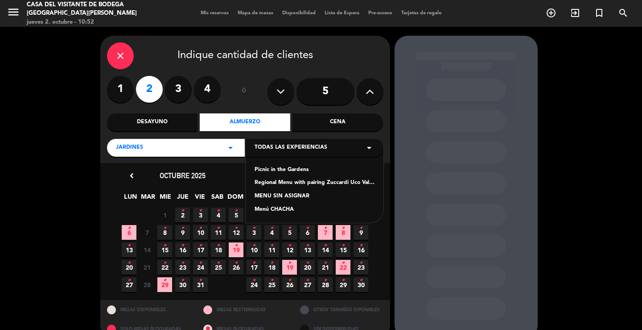
click at [271, 172] on div "Picnic in the Gardens" at bounding box center [315, 169] width 120 height 9
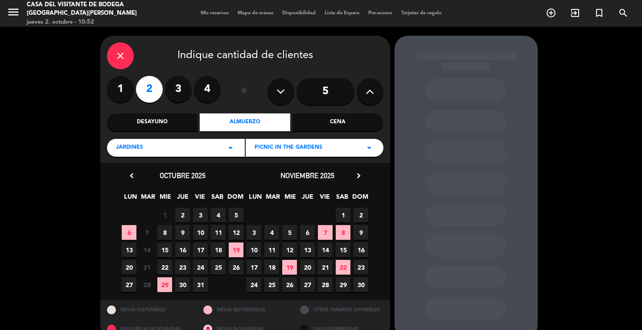
click at [186, 213] on span "2" at bounding box center [182, 214] width 15 height 15
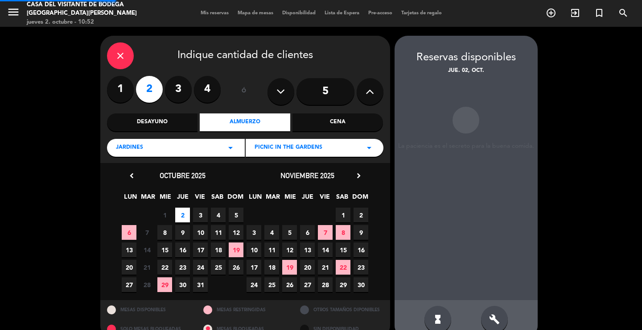
scroll to position [17, 0]
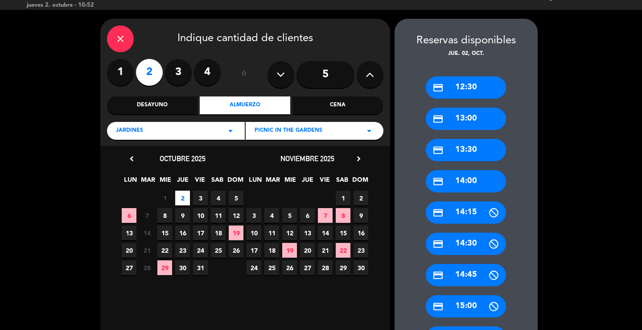
click at [472, 150] on div "credit_card 13:30" at bounding box center [466, 150] width 80 height 22
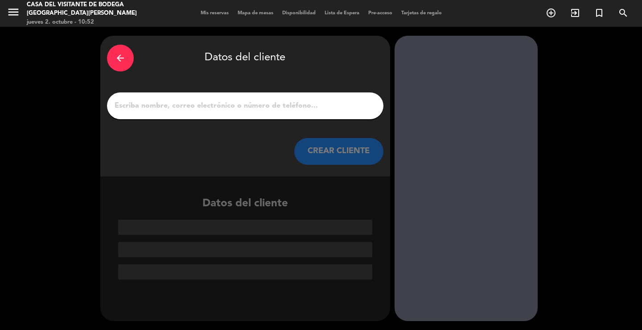
scroll to position [0, 0]
click at [298, 103] on input "1" at bounding box center [245, 105] width 263 height 12
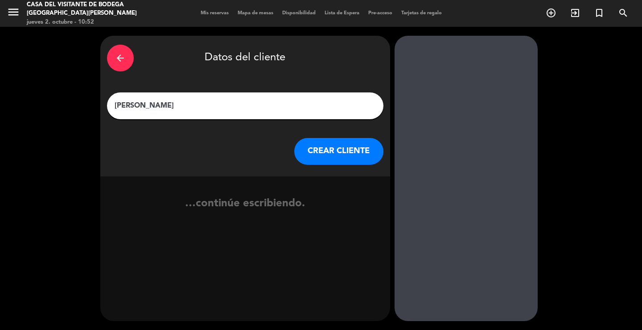
type input "[PERSON_NAME]"
click at [326, 144] on button "CREAR CLIENTE" at bounding box center [338, 151] width 89 height 27
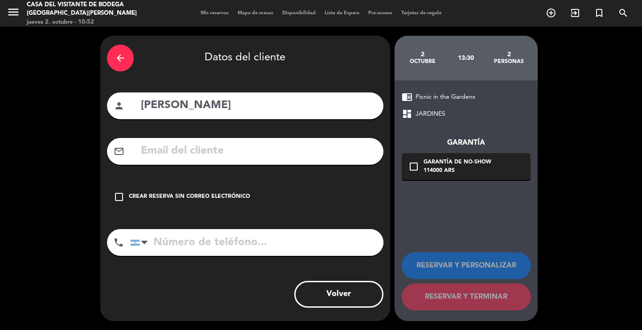
drag, startPoint x: 220, startPoint y: 201, endPoint x: 211, endPoint y: 214, distance: 16.2
click at [220, 200] on div "check_box_outline_blank Crear reserva sin correo electrónico" at bounding box center [245, 196] width 277 height 27
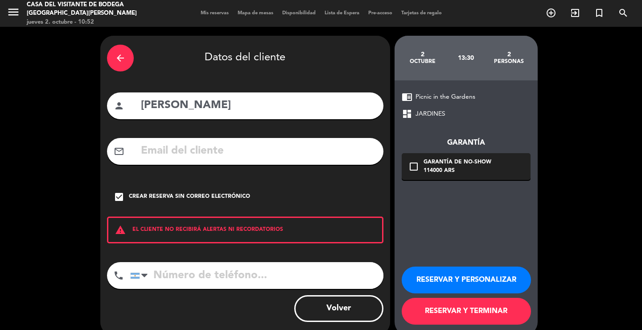
click at [191, 278] on input "tel" at bounding box center [256, 275] width 253 height 27
type input "3512344457"
click at [425, 289] on button "RESERVAR Y PERSONALIZAR" at bounding box center [466, 279] width 129 height 27
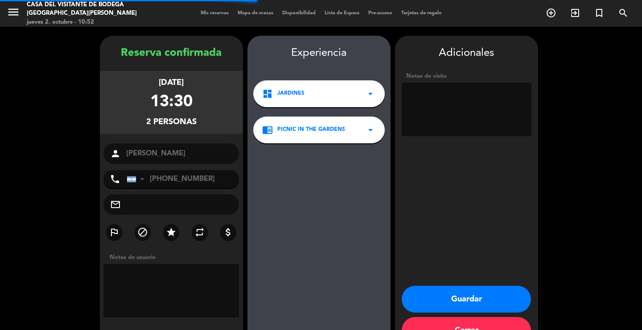
scroll to position [27, 0]
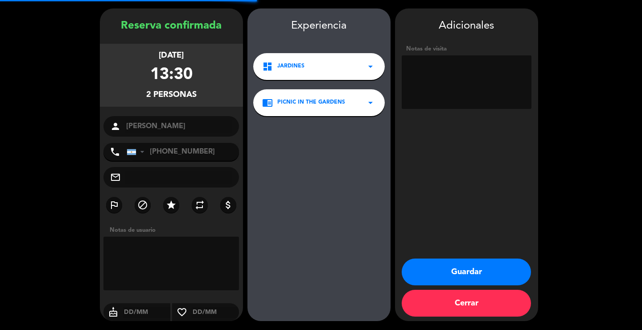
click at [480, 104] on textarea at bounding box center [467, 82] width 130 height 54
type textarea "PAGA PAX"
click at [506, 279] on button "Guardar" at bounding box center [466, 271] width 129 height 27
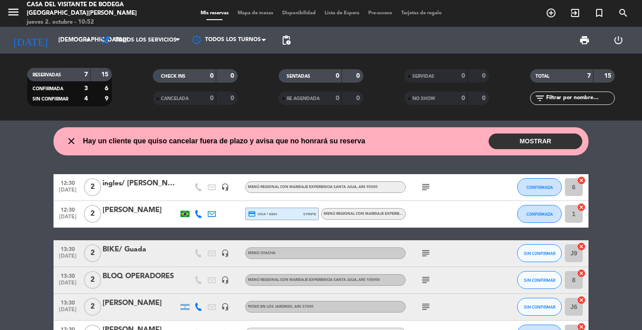
click at [620, 167] on div "close Hay un cliente que quiso cancelar fuera de plazo y avisa que no honrará s…" at bounding box center [321, 224] width 642 height 209
click at [15, 12] on icon "menu" at bounding box center [13, 11] width 13 height 13
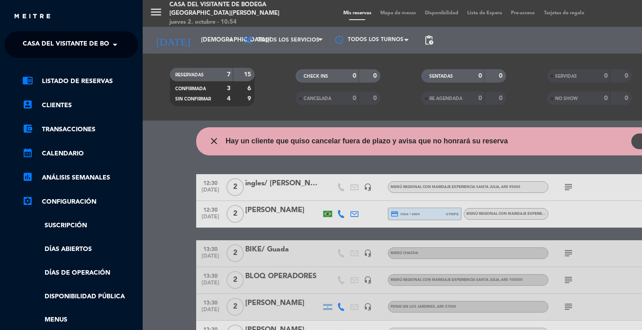
click at [46, 51] on span "Casa del Visitante de Bodega [GEOGRAPHIC_DATA][PERSON_NAME]" at bounding box center [135, 44] width 224 height 19
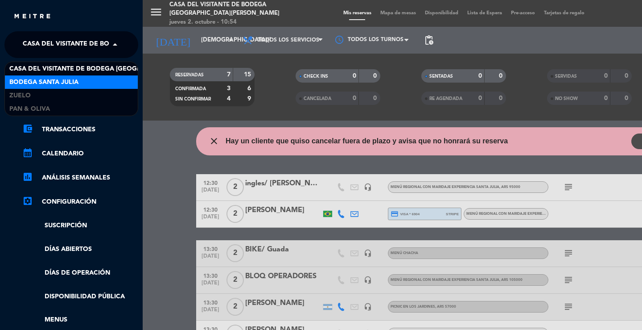
click at [52, 80] on span "Bodega Santa Julia" at bounding box center [43, 82] width 69 height 10
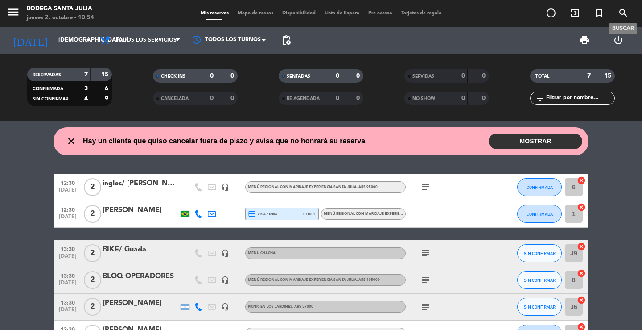
click at [623, 16] on icon "search" at bounding box center [623, 13] width 11 height 11
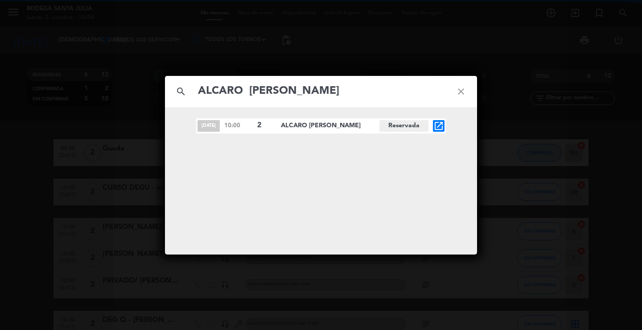
type input "ALCARO [PERSON_NAME]"
click at [440, 126] on icon "open_in_new" at bounding box center [439, 125] width 11 height 11
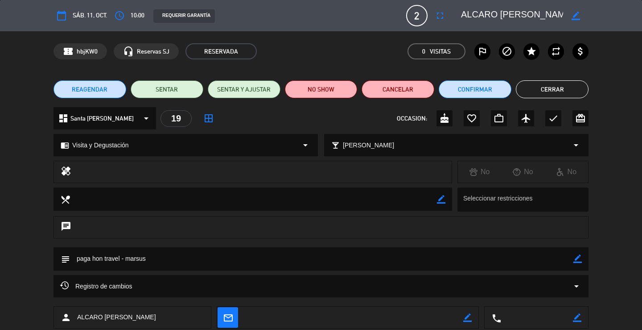
click at [550, 91] on button "Cerrar" at bounding box center [552, 89] width 73 height 18
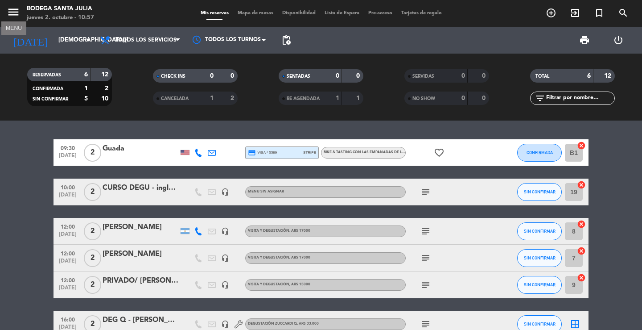
click at [13, 12] on icon "menu" at bounding box center [13, 11] width 13 height 13
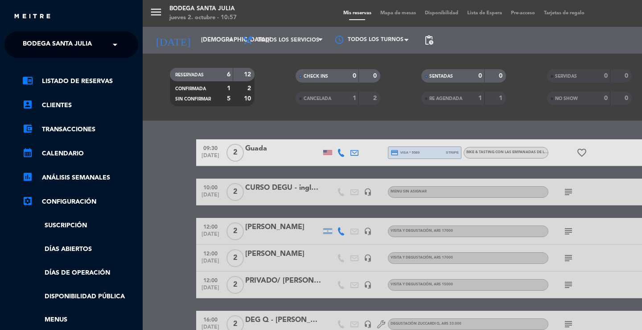
click at [457, 125] on div "menu Bodega Santa [PERSON_NAME] [DATE] 2. octubre - 10:57 Mis reservas Mapa de …" at bounding box center [464, 165] width 642 height 330
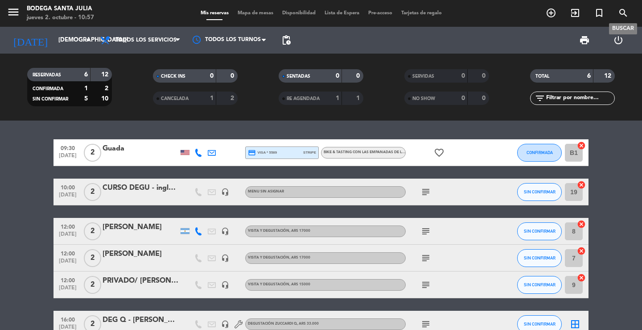
click at [625, 11] on icon "search" at bounding box center [623, 13] width 11 height 11
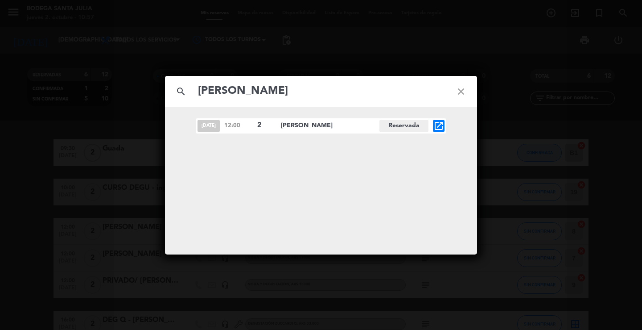
type input "[PERSON_NAME]"
click at [442, 124] on icon "open_in_new" at bounding box center [439, 125] width 11 height 11
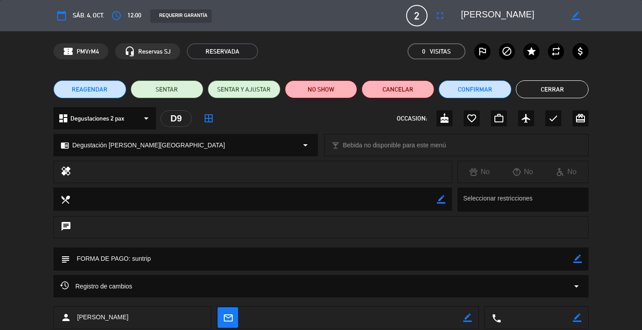
click at [575, 257] on icon "border_color" at bounding box center [578, 258] width 8 height 8
click at [539, 262] on textarea at bounding box center [322, 258] width 504 height 23
type textarea "FORMA DE PAGO: suntrip - reconfirma"
click at [554, 89] on button "Cerrar" at bounding box center [552, 89] width 73 height 18
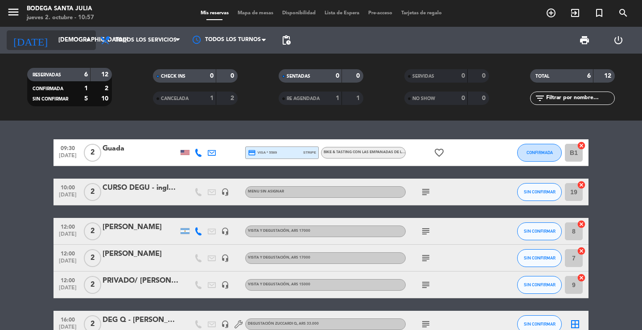
click at [63, 49] on div "[DATE] [DATE] arrow_drop_down" at bounding box center [51, 40] width 89 height 20
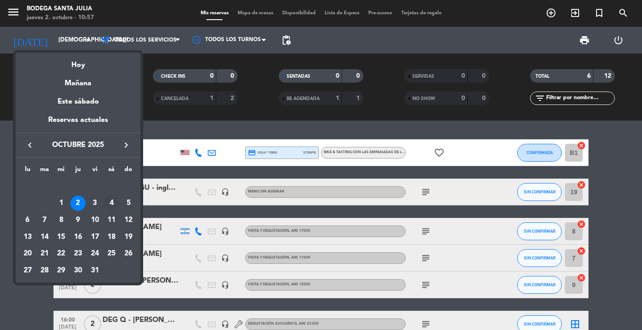
click at [112, 203] on div "4" at bounding box center [111, 202] width 15 height 15
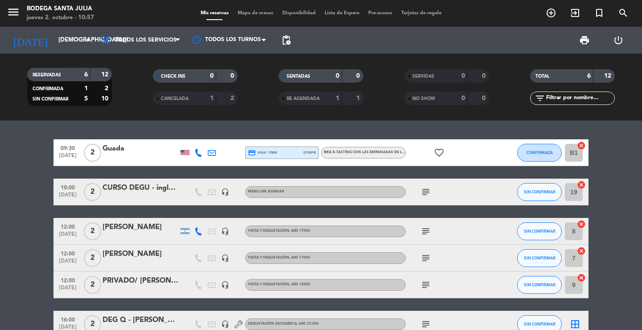
type input "[DATE]"
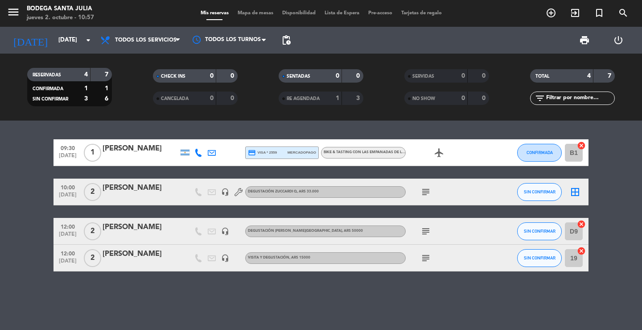
drag, startPoint x: 546, startPoint y: 240, endPoint x: 543, endPoint y: 236, distance: 5.8
click at [546, 240] on div "SIN CONFIRMAR" at bounding box center [539, 231] width 45 height 26
click at [542, 234] on button "SIN CONFIRMAR" at bounding box center [539, 231] width 45 height 18
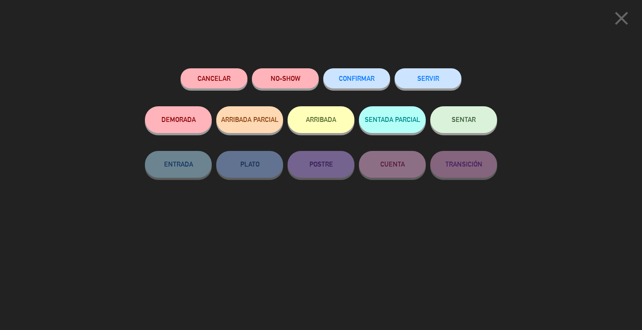
click at [353, 76] on span "CONFIRMAR" at bounding box center [357, 78] width 36 height 8
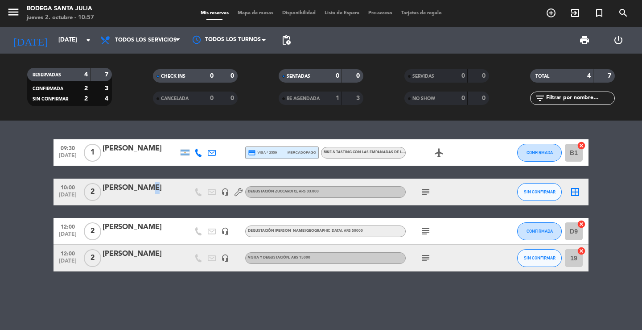
click at [142, 186] on div "[PERSON_NAME]" at bounding box center [141, 188] width 76 height 12
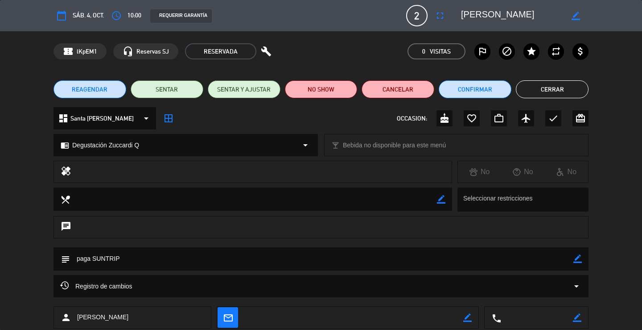
click at [548, 83] on button "Cerrar" at bounding box center [552, 89] width 73 height 18
